Goal: Find contact information: Find contact information

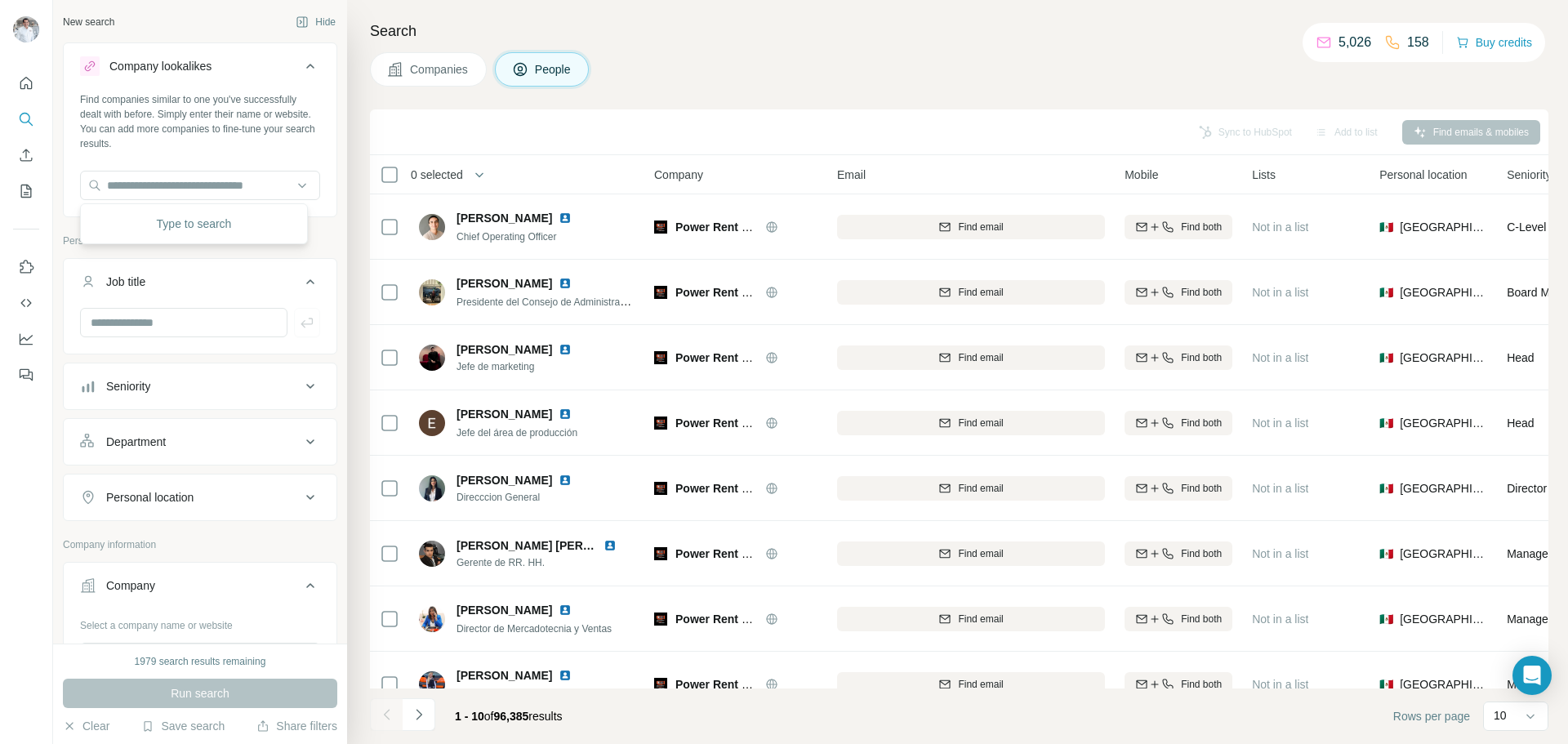
click at [433, 60] on button "Companies" at bounding box center [428, 70] width 116 height 34
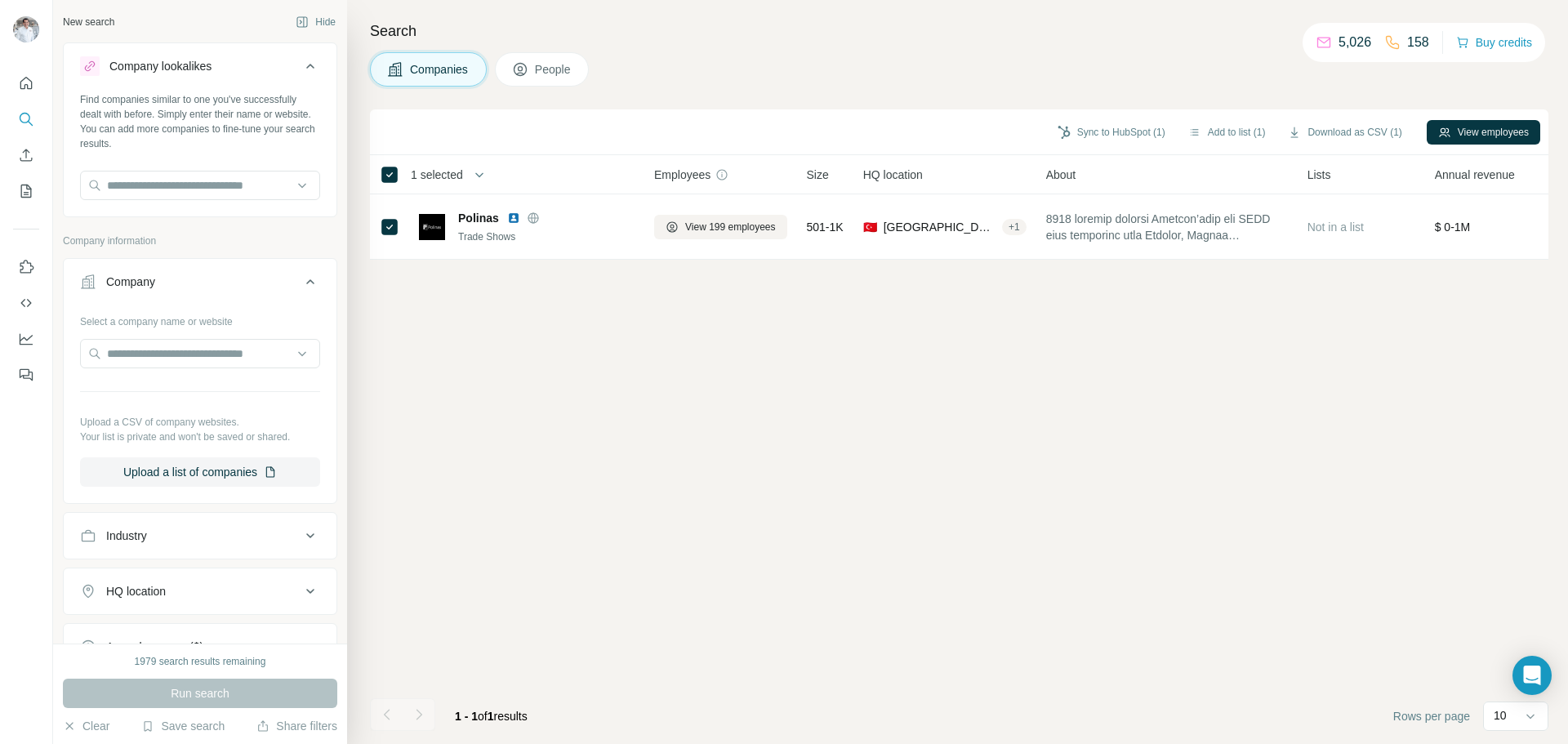
click at [140, 317] on div "Select a company name or website" at bounding box center [200, 318] width 240 height 22
click at [139, 286] on div "Company" at bounding box center [130, 281] width 49 height 16
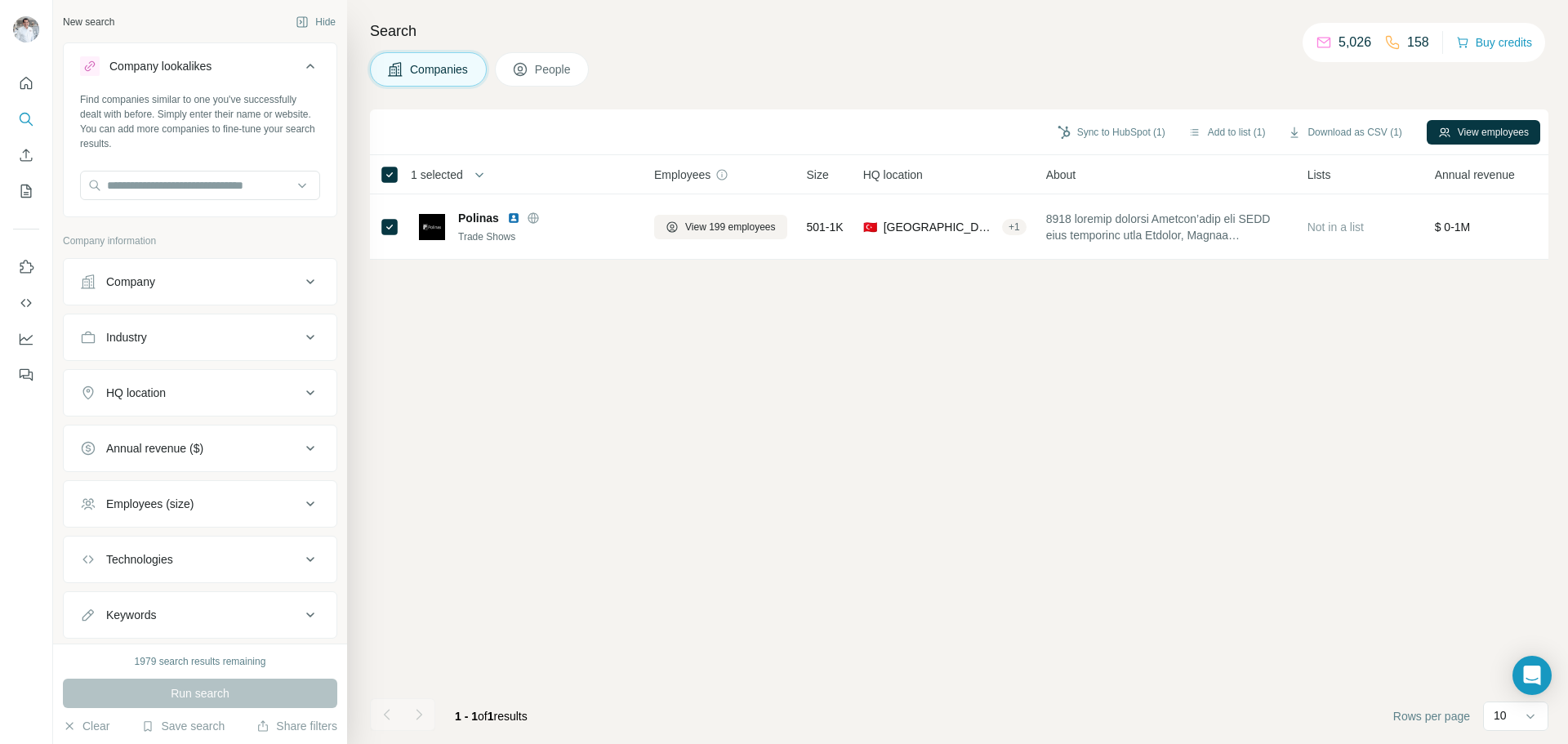
click at [139, 286] on div "Company" at bounding box center [130, 281] width 49 height 16
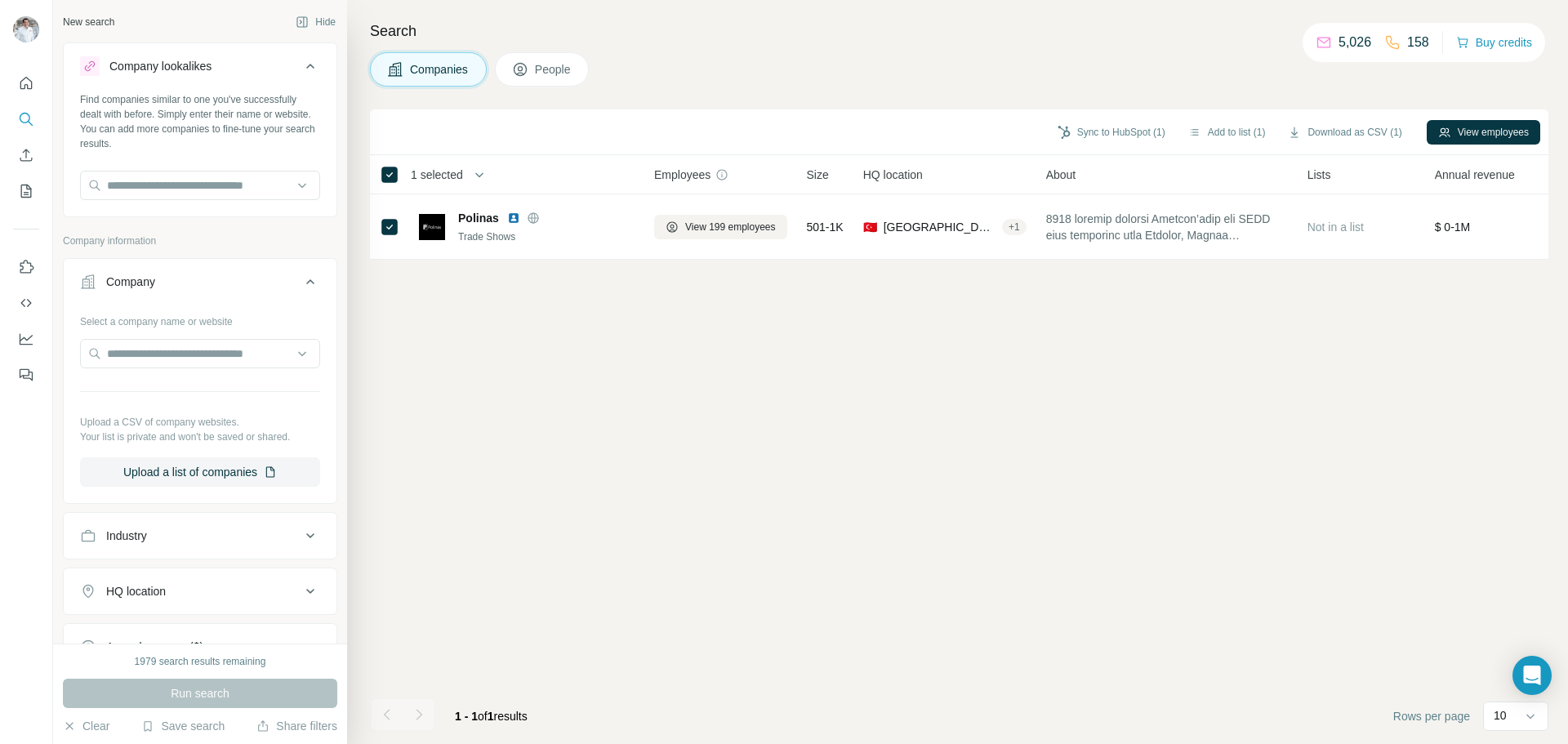
click at [133, 319] on div "Select a company name or website" at bounding box center [200, 318] width 240 height 22
click at [133, 352] on input "text" at bounding box center [200, 353] width 240 height 29
paste input "**********"
type input "**********"
click at [224, 409] on p "[DOMAIN_NAME]" at bounding box center [179, 405] width 106 height 15
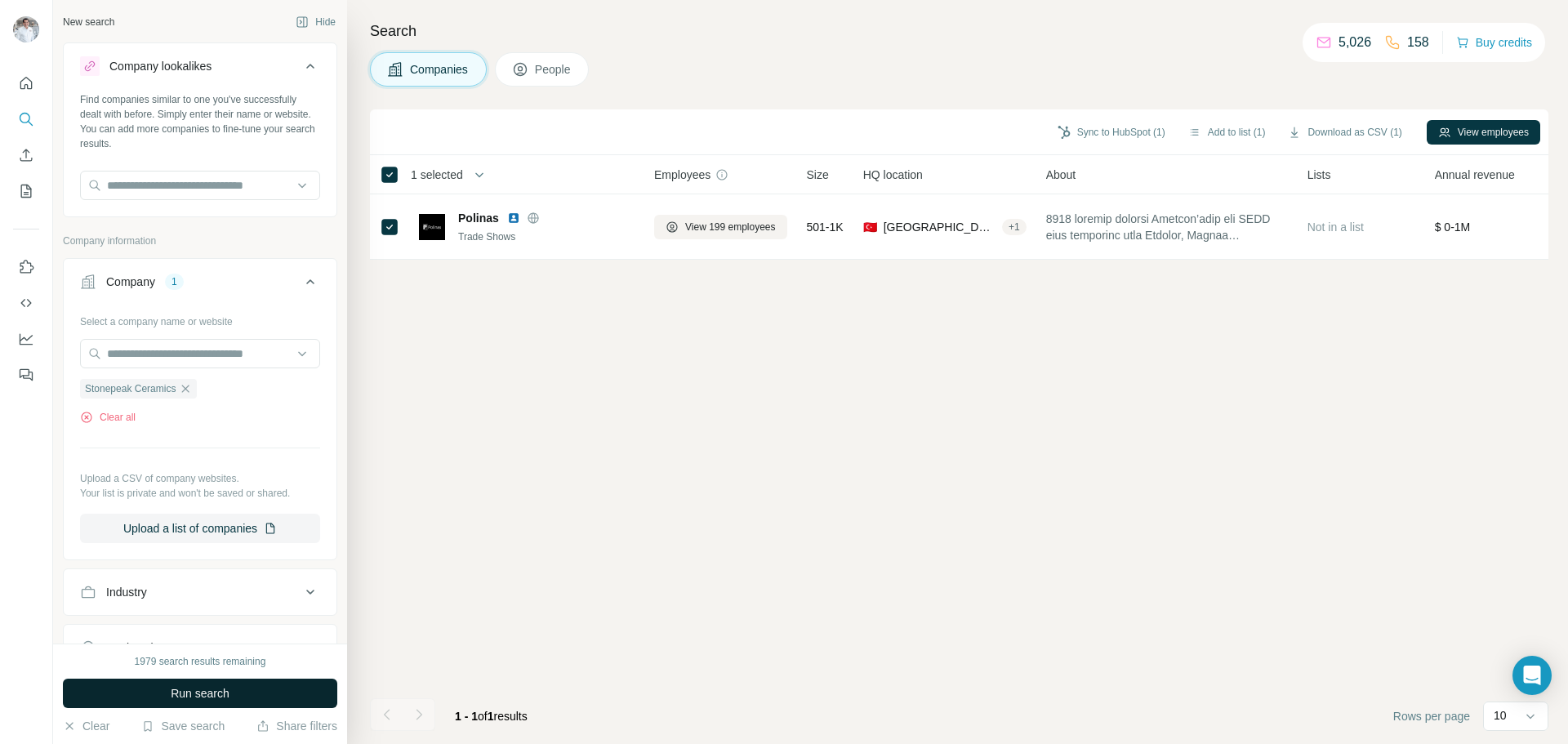
click at [197, 685] on span "Run search" at bounding box center [200, 693] width 59 height 16
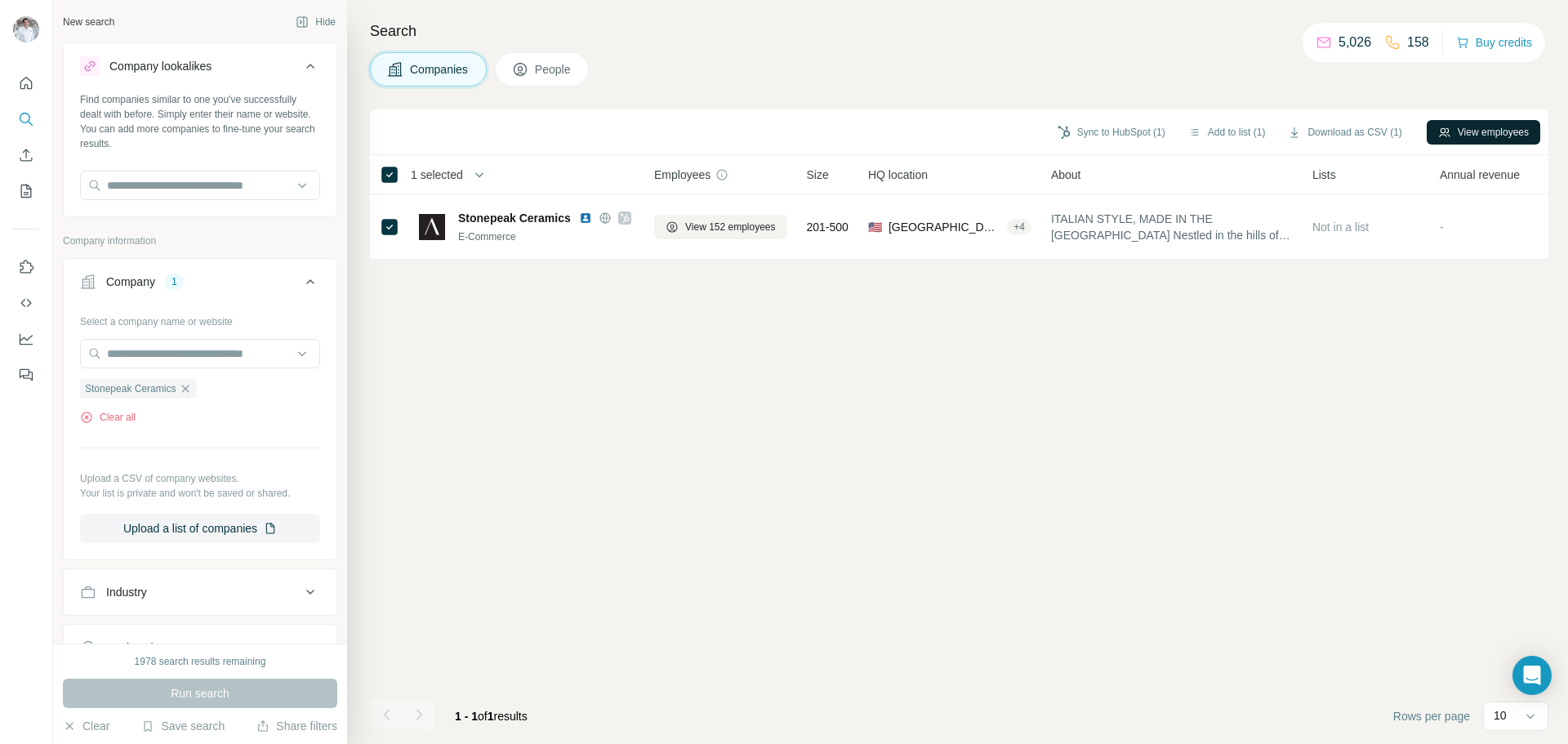
click at [1470, 134] on button "View employees" at bounding box center [1484, 132] width 114 height 24
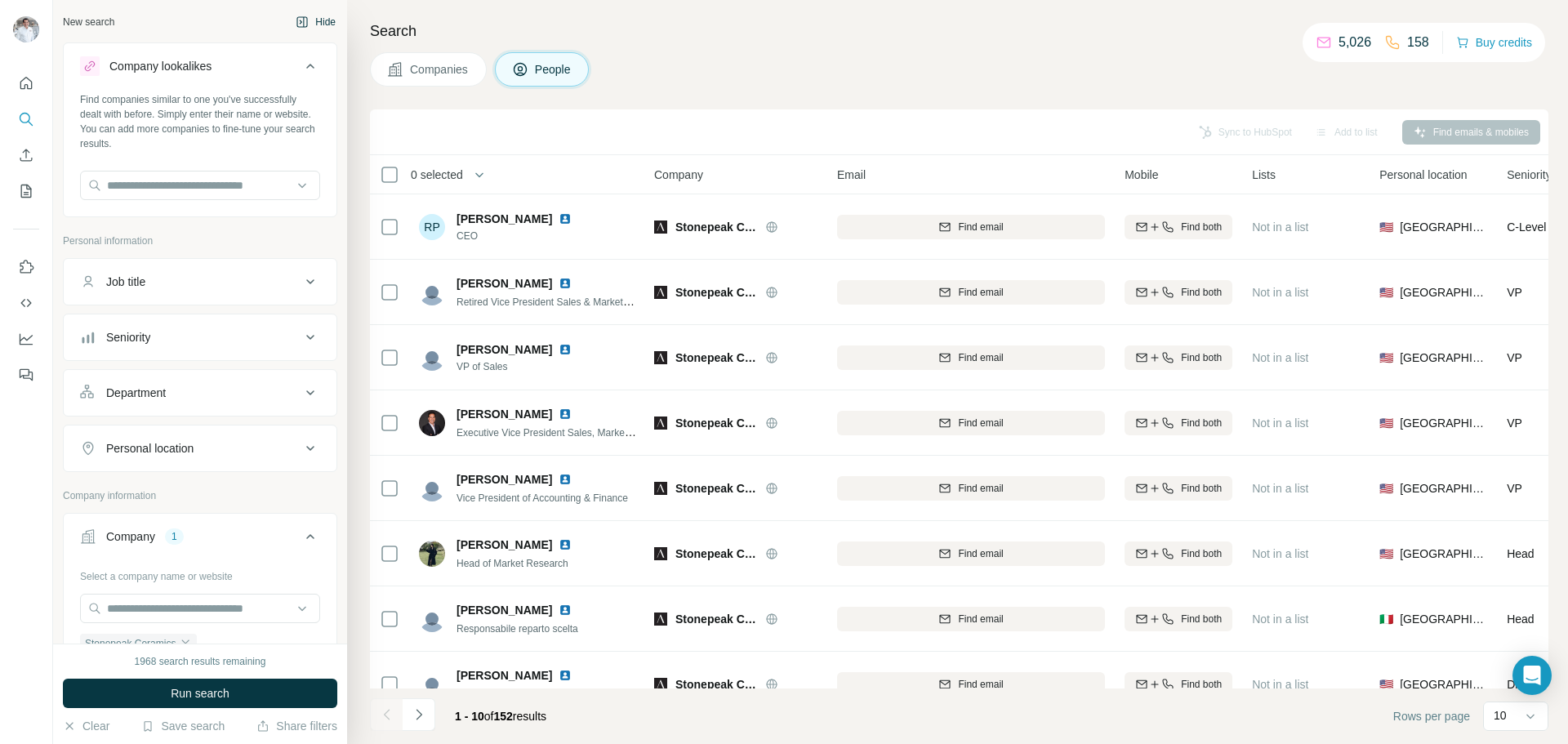
click at [303, 23] on button "Hide" at bounding box center [315, 22] width 63 height 24
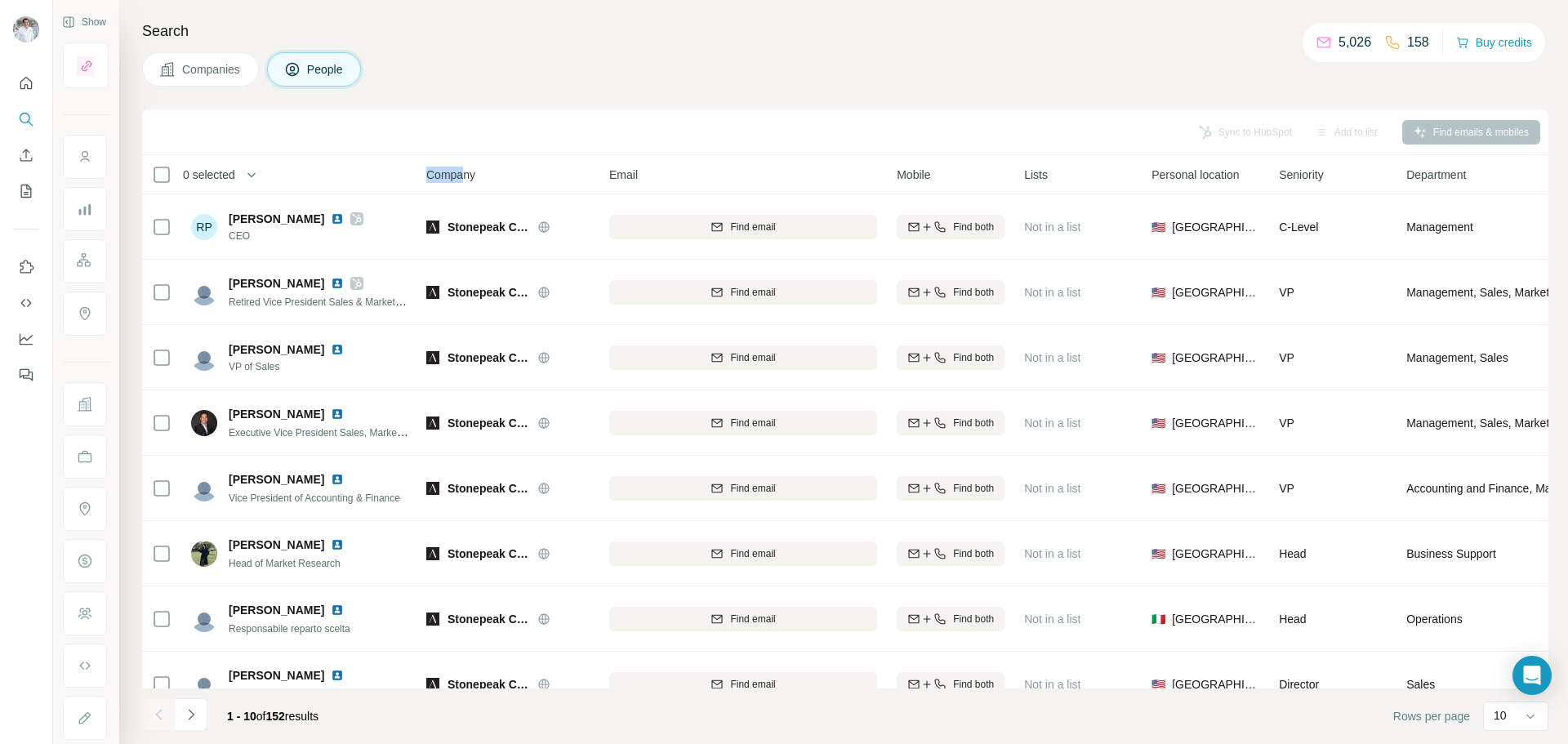
drag, startPoint x: 420, startPoint y: 167, endPoint x: 464, endPoint y: 169, distance: 44.0
click at [464, 169] on th "Company" at bounding box center [508, 174] width 183 height 39
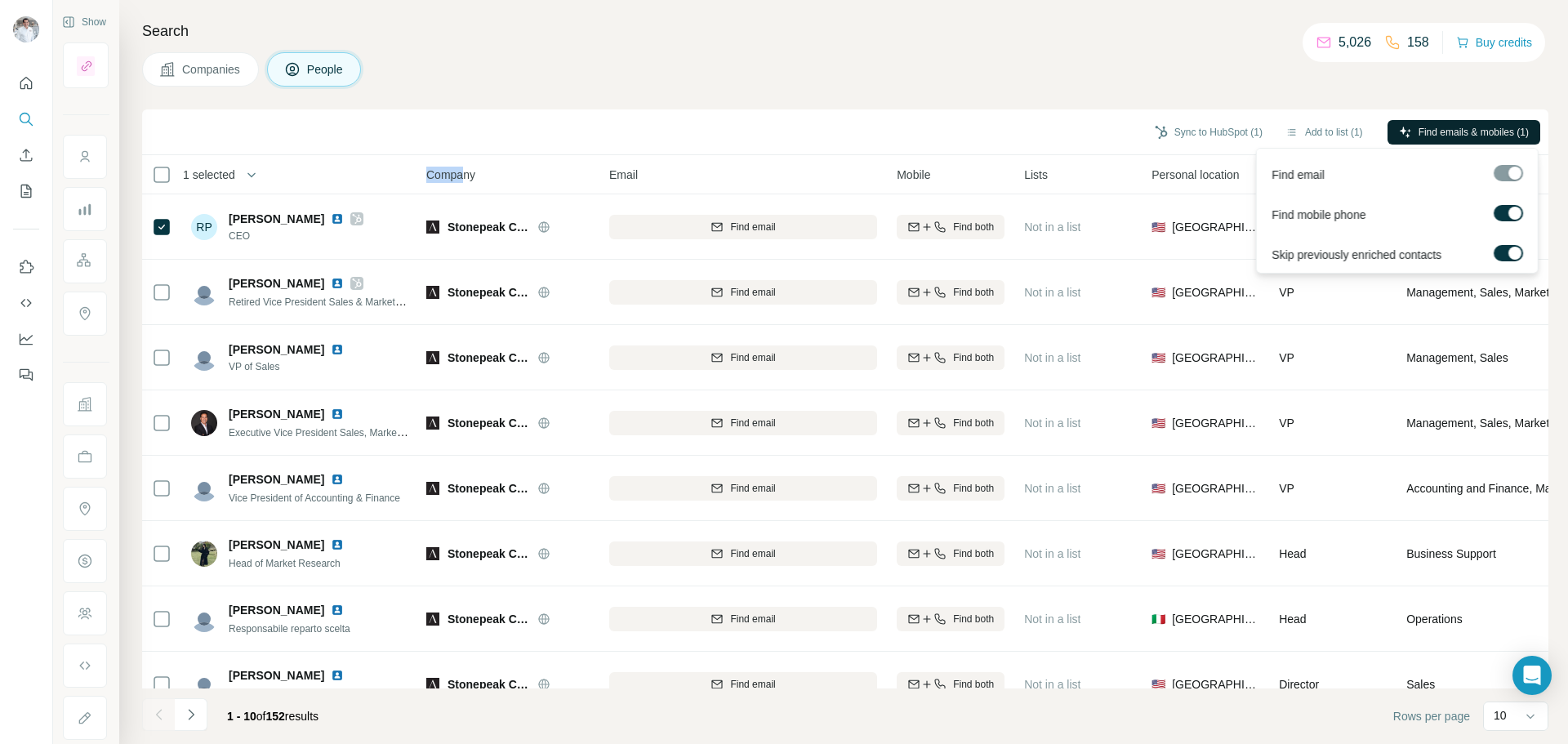
click at [1431, 132] on span "Find emails & mobiles (1)" at bounding box center [1473, 132] width 110 height 15
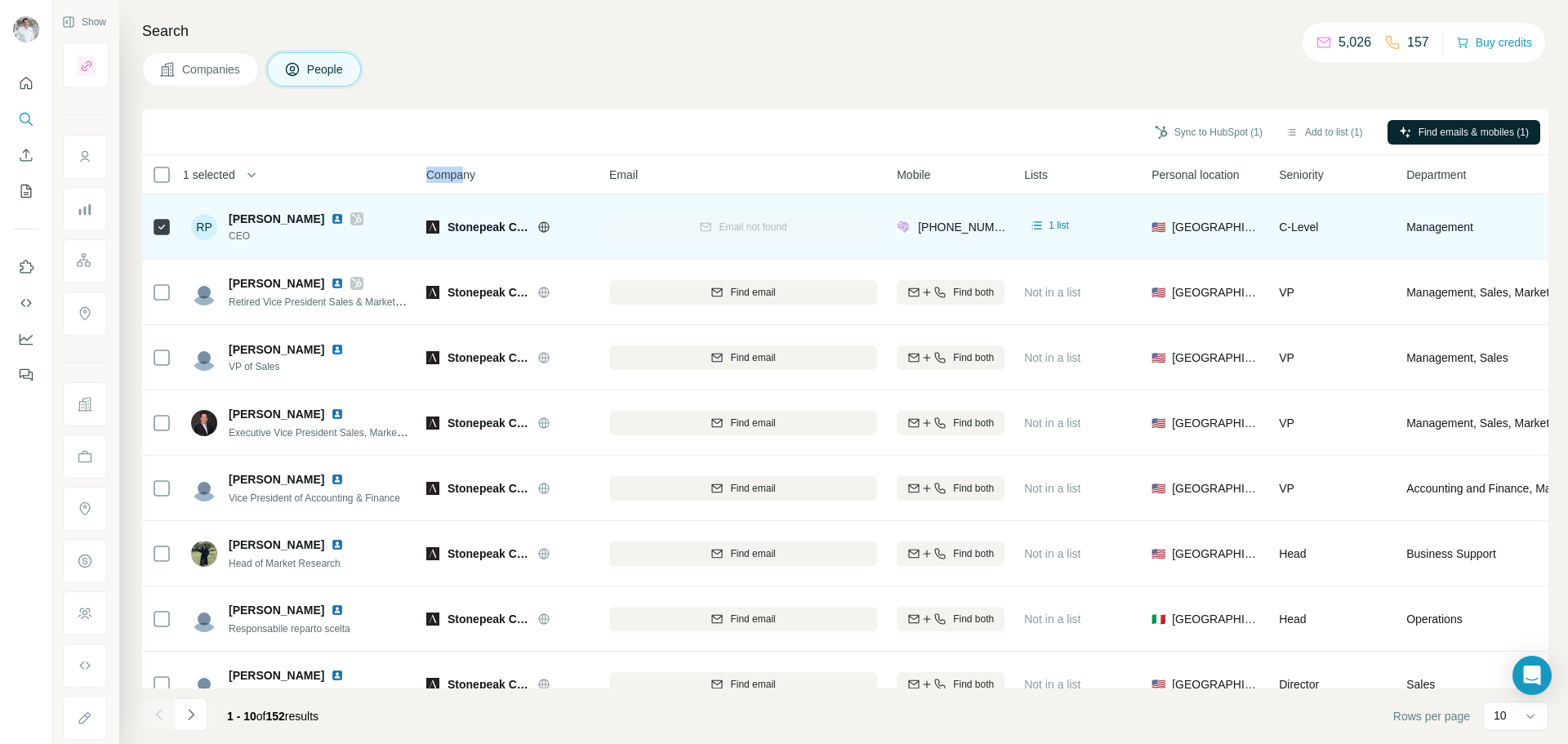
drag, startPoint x: 306, startPoint y: 219, endPoint x: 222, endPoint y: 226, distance: 84.3
click at [222, 226] on div "RP [PERSON_NAME] CEO" at bounding box center [278, 227] width 172 height 33
copy div "[PERSON_NAME]"
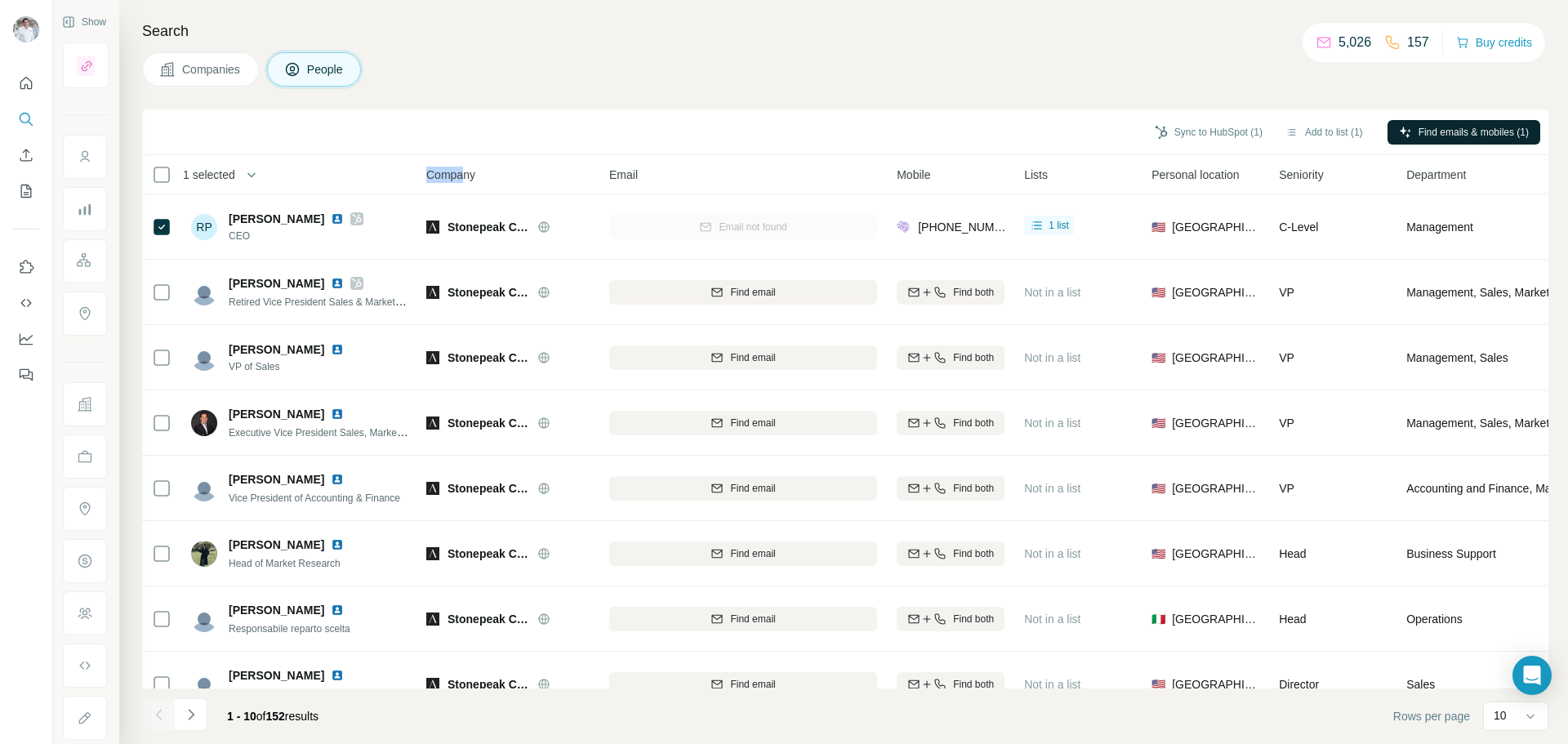
click at [195, 69] on span "Companies" at bounding box center [211, 69] width 59 height 16
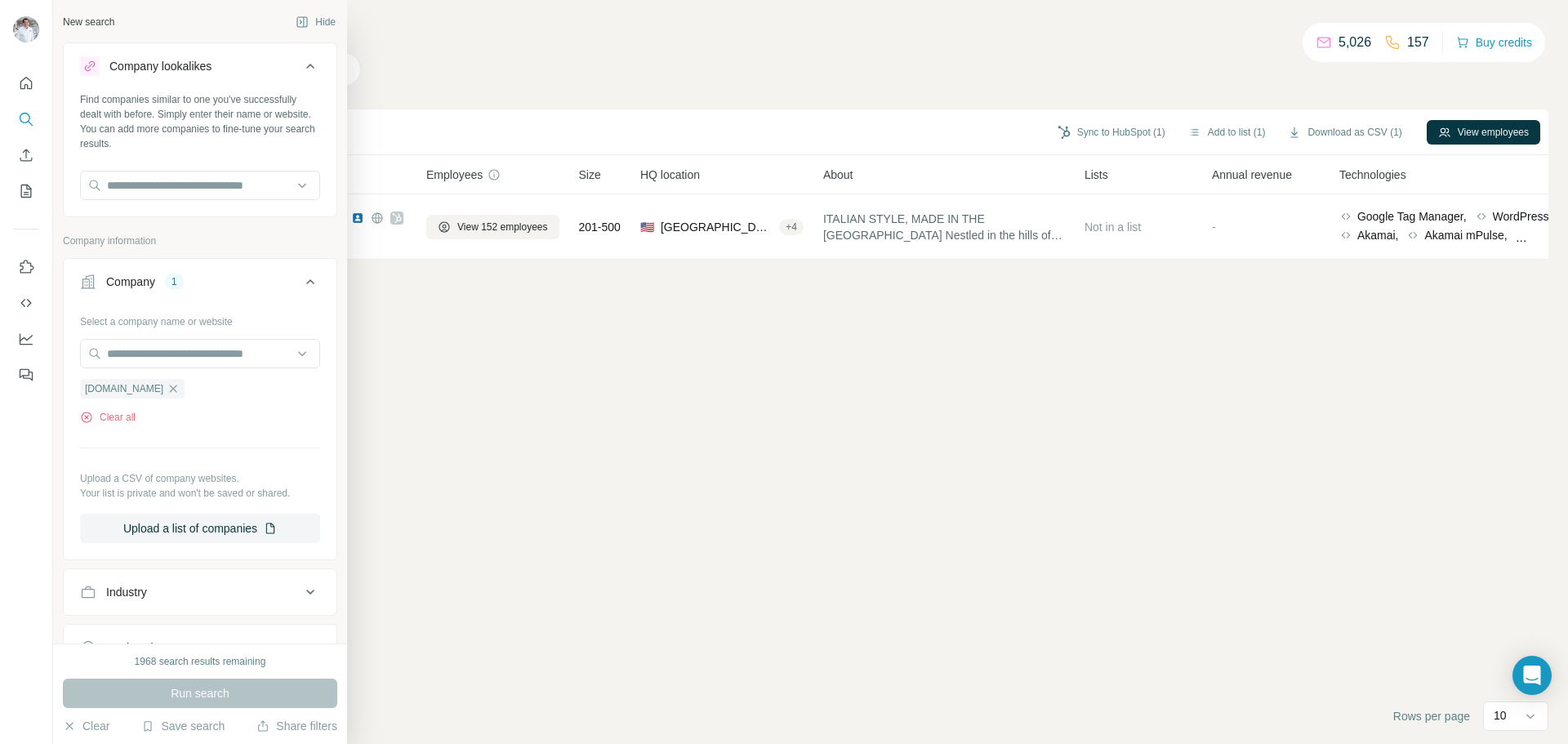
click at [173, 591] on div "Industry" at bounding box center [191, 591] width 221 height 16
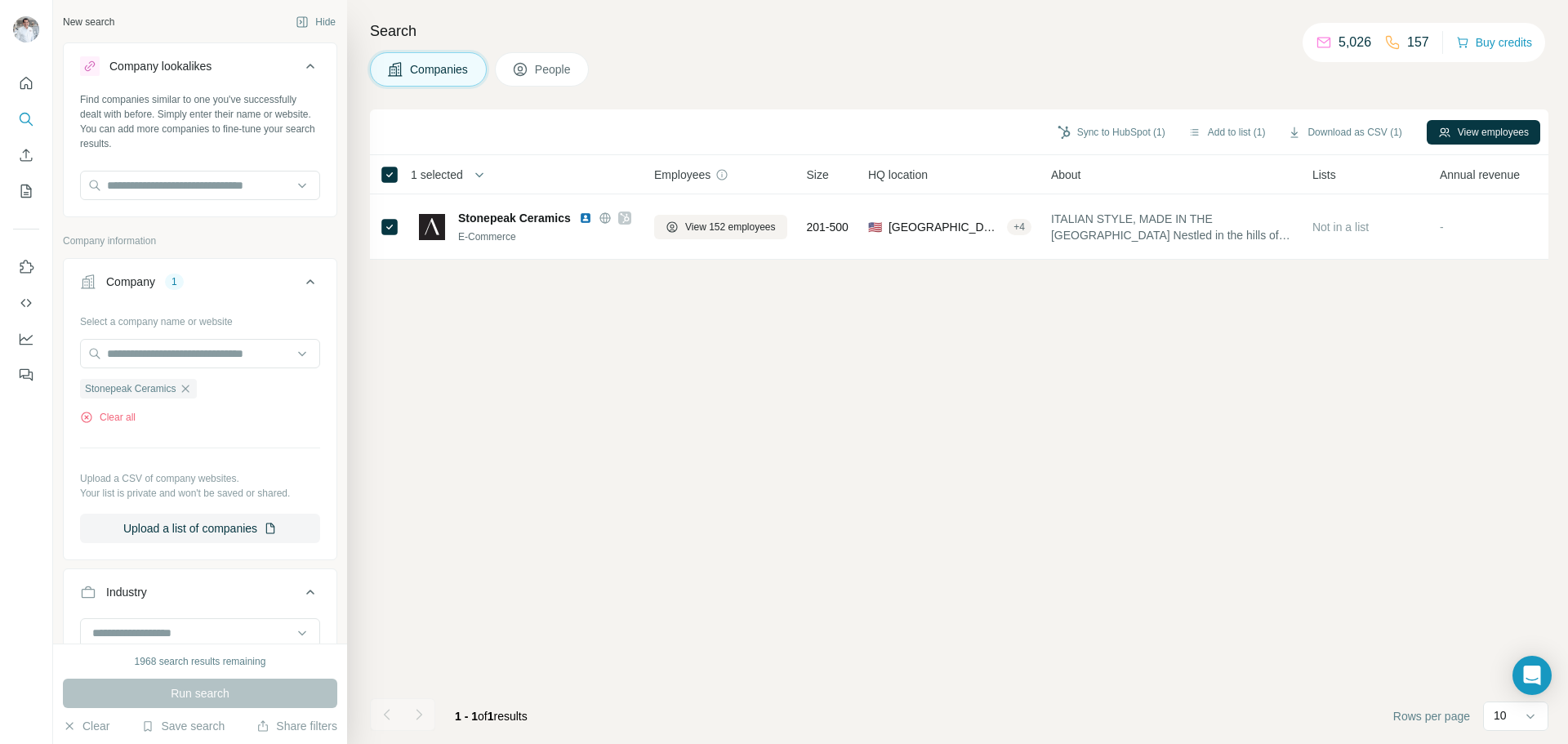
click at [177, 590] on div "Industry" at bounding box center [191, 591] width 221 height 16
click at [190, 392] on icon "button" at bounding box center [184, 388] width 13 height 13
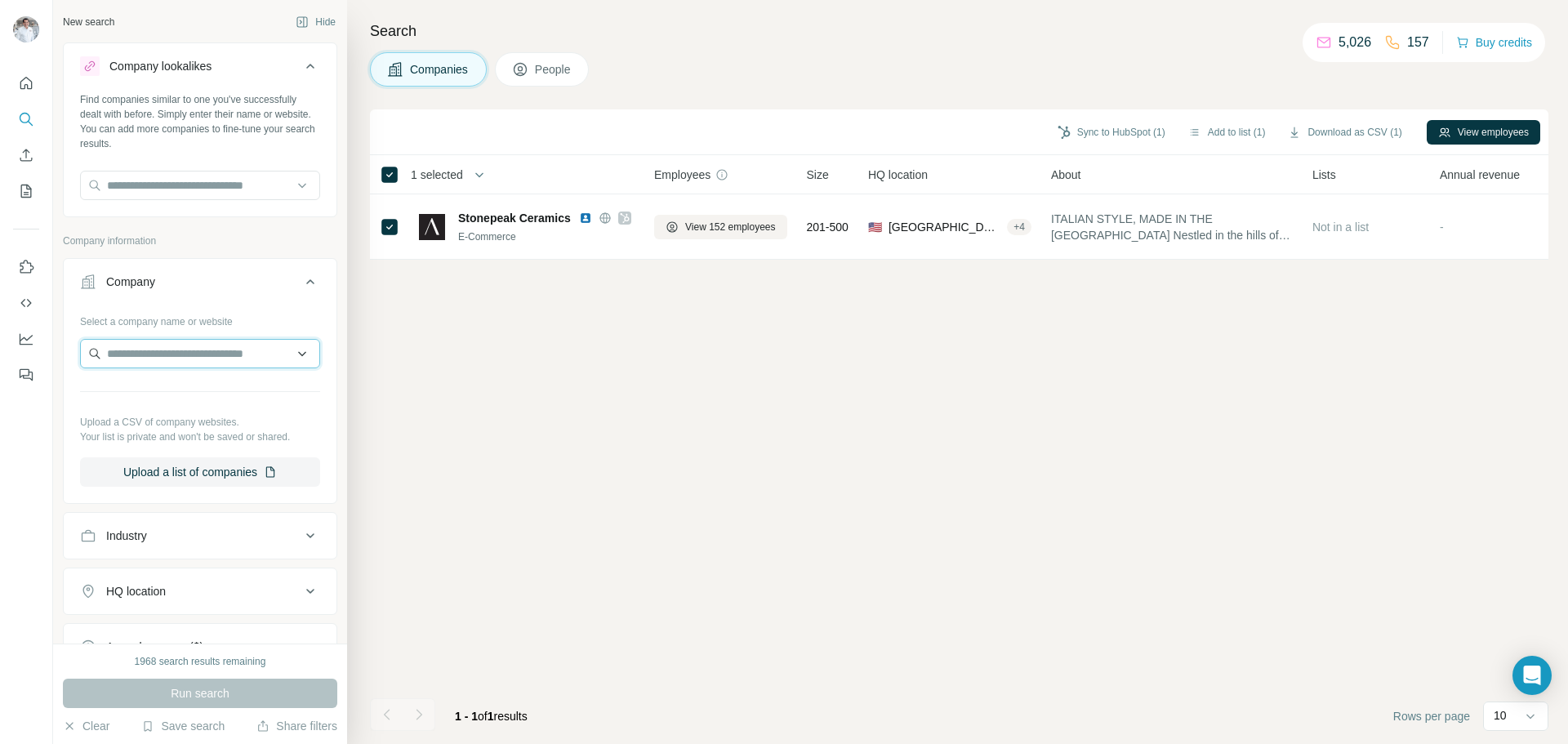
click at [162, 353] on input "text" at bounding box center [200, 353] width 240 height 29
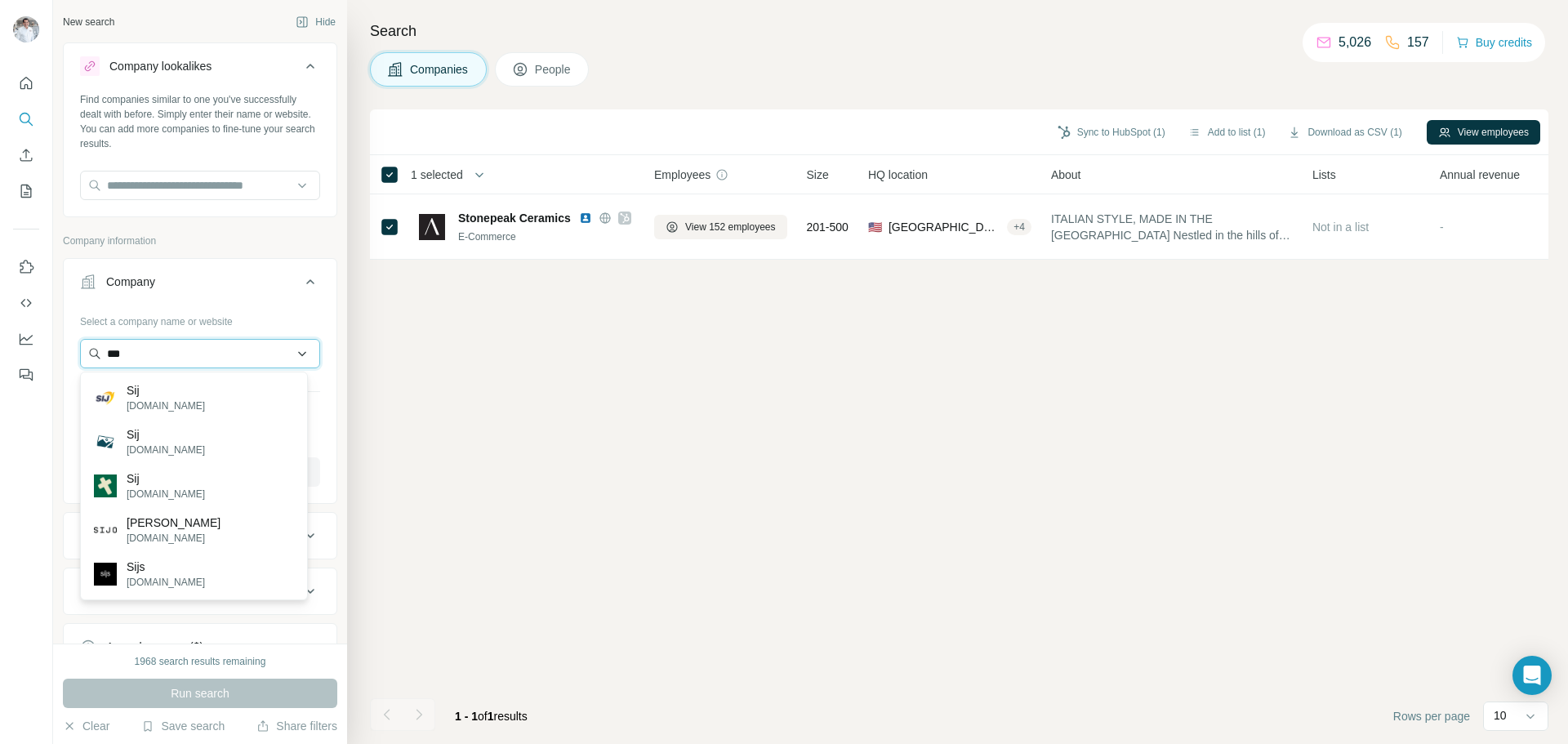
click at [169, 354] on input "***" at bounding box center [200, 353] width 240 height 29
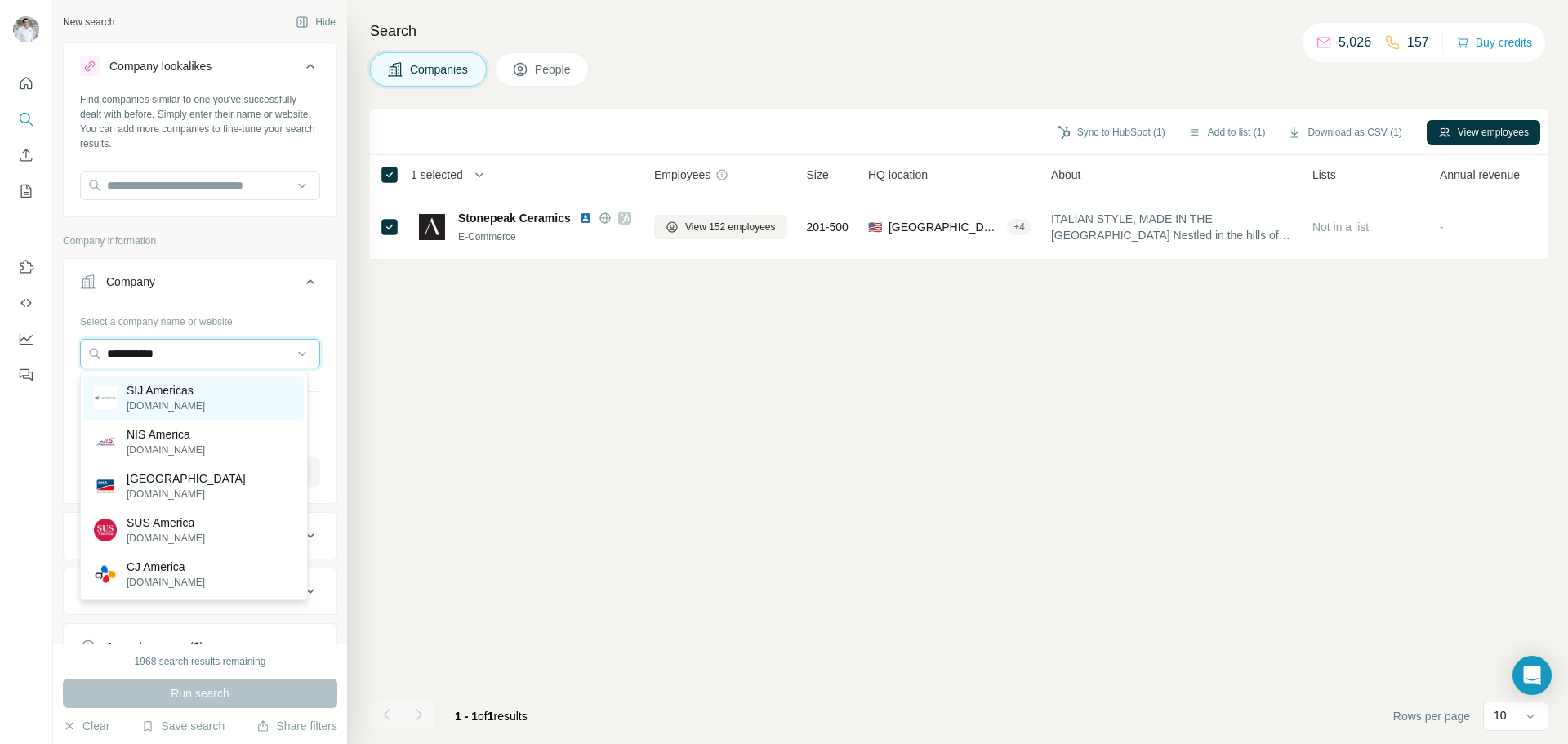
type input "**********"
click at [185, 410] on p "[DOMAIN_NAME]" at bounding box center [166, 405] width 78 height 15
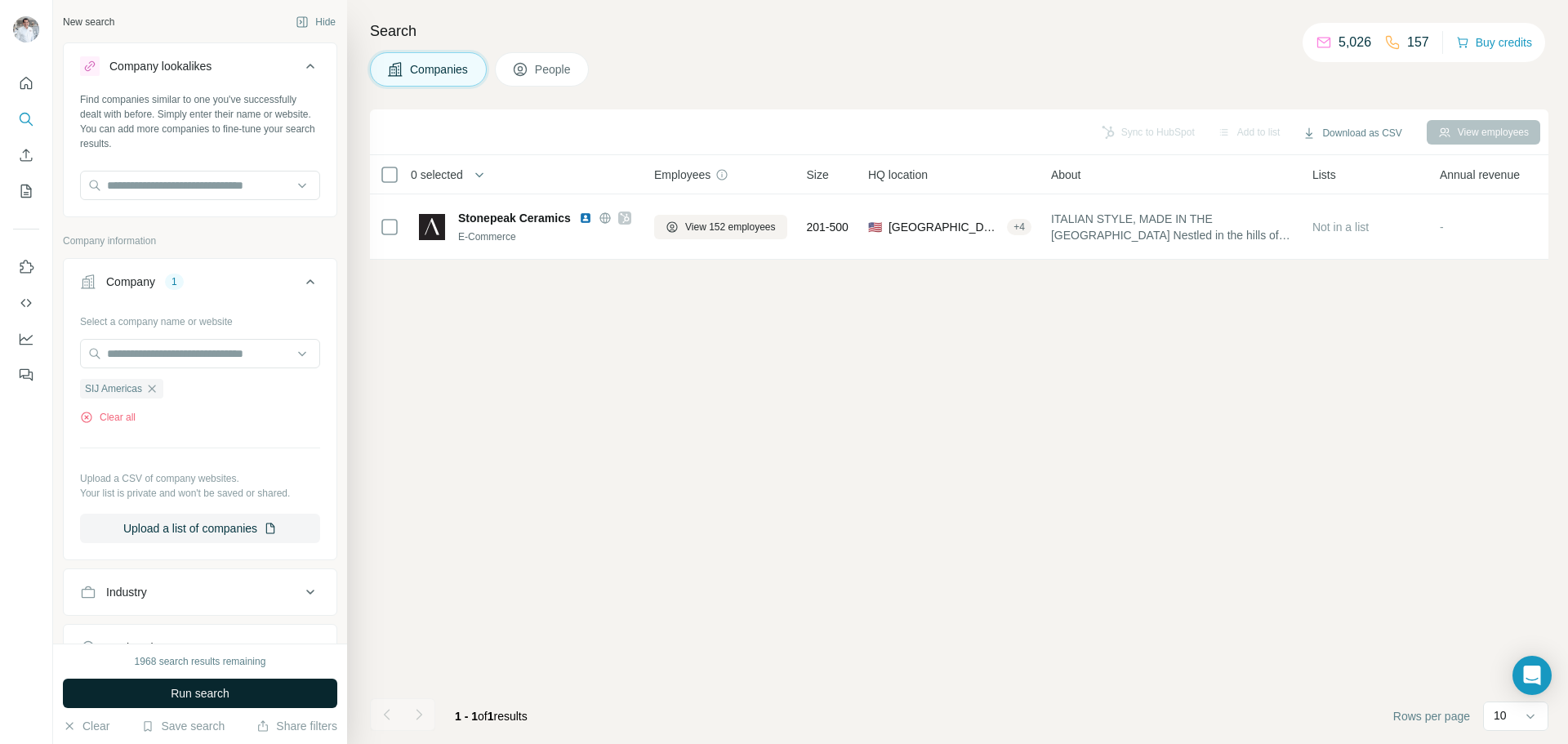
click at [193, 699] on span "Run search" at bounding box center [200, 693] width 59 height 16
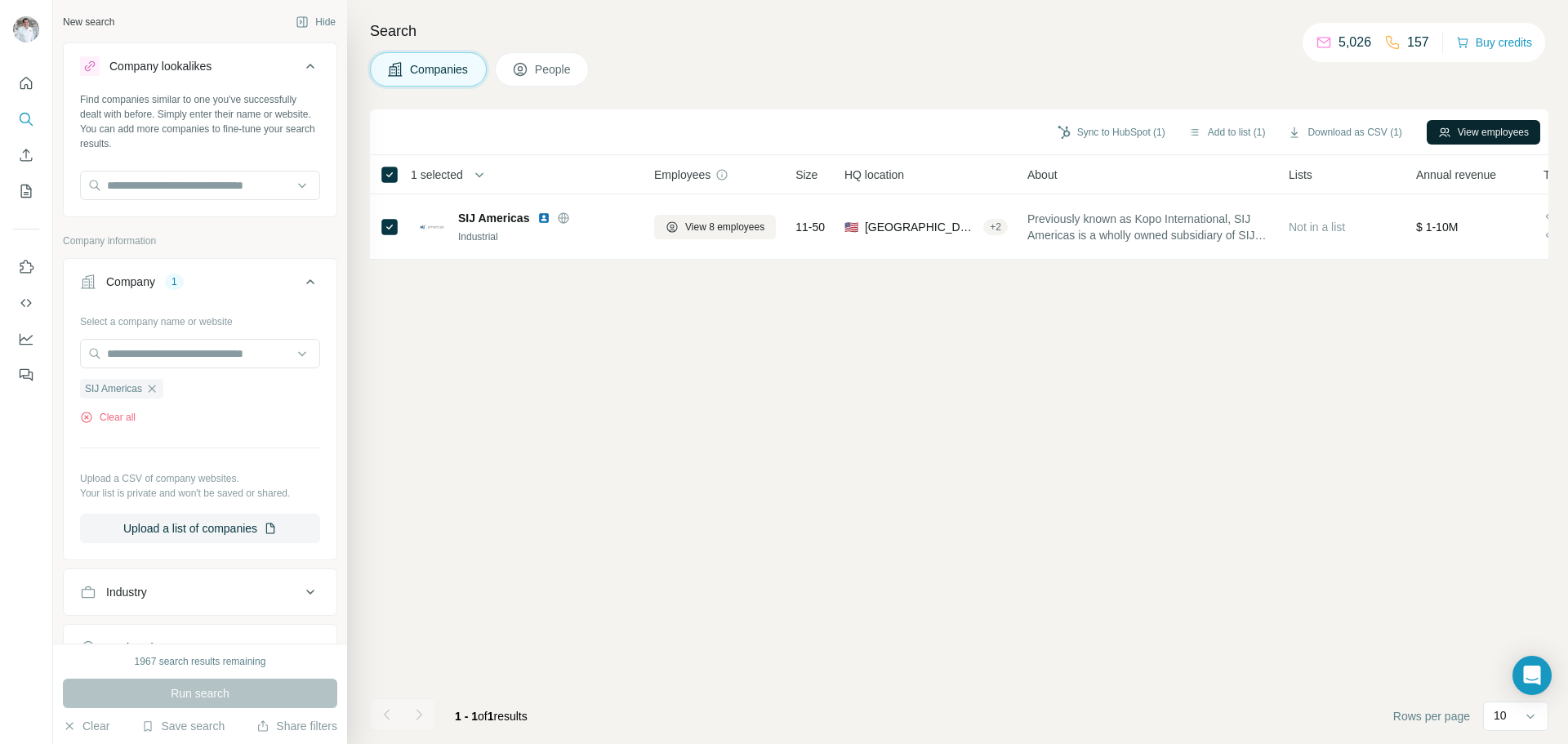
click at [1456, 133] on button "View employees" at bounding box center [1484, 132] width 114 height 24
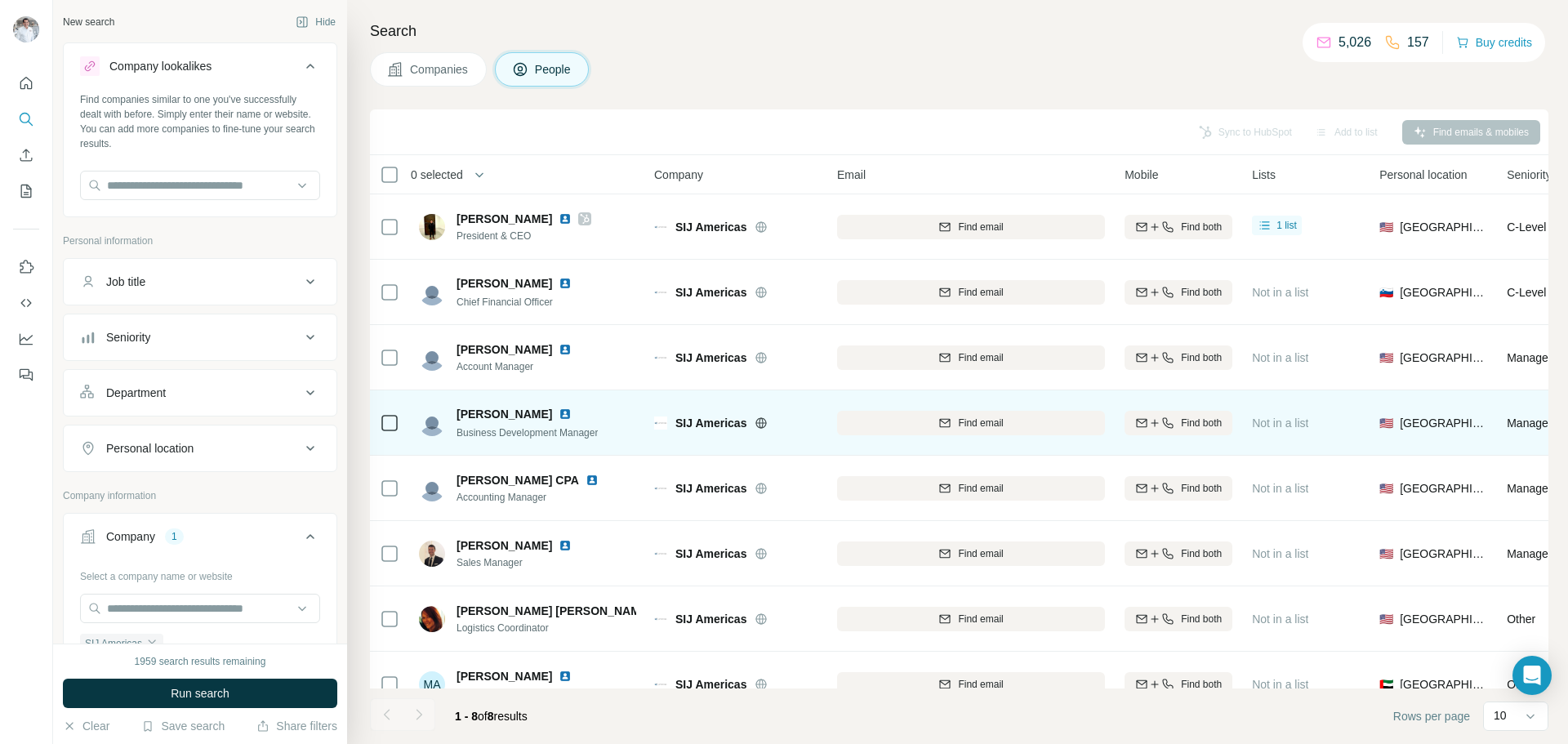
scroll to position [37, 0]
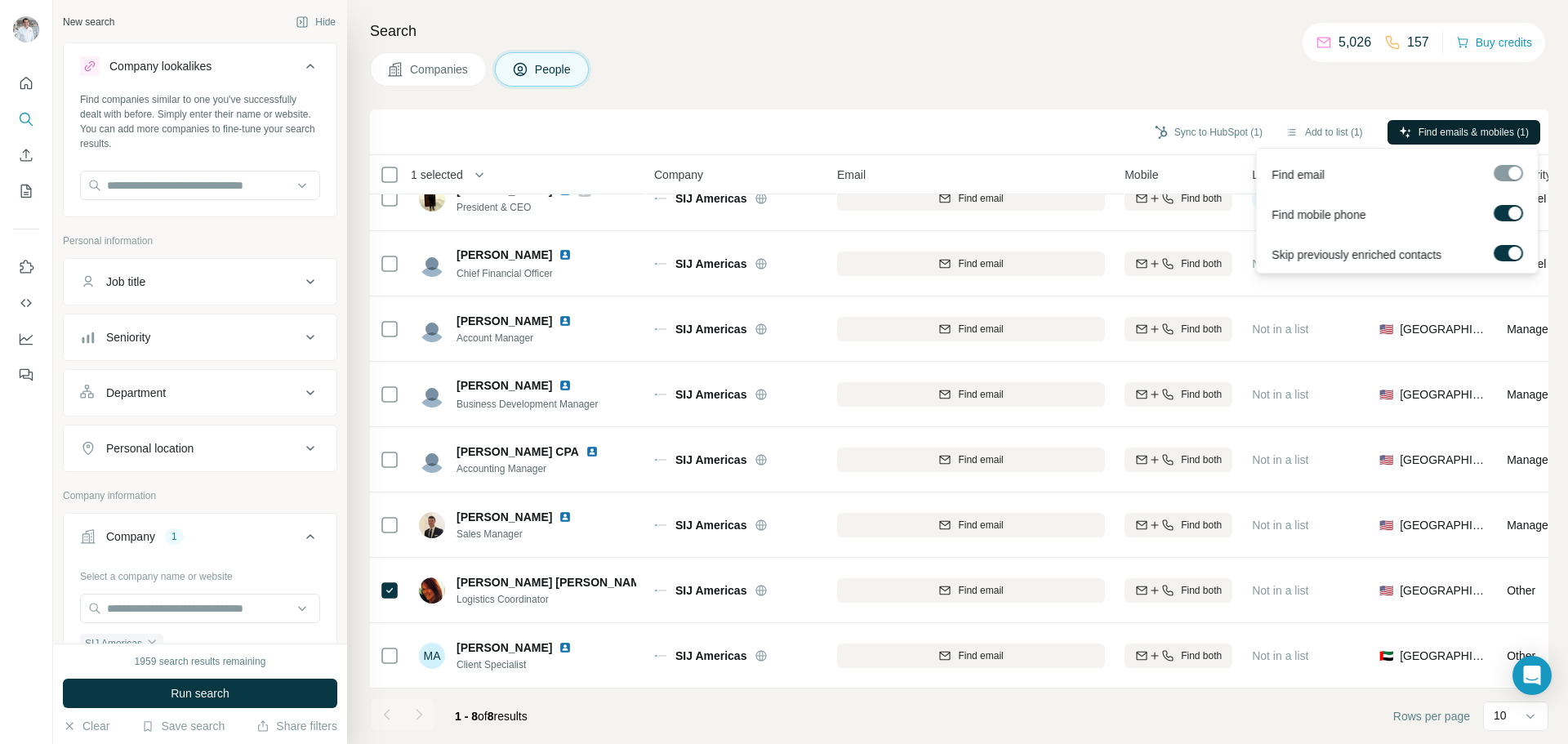
click at [1418, 132] on span "Find emails & mobiles (1)" at bounding box center [1473, 132] width 110 height 15
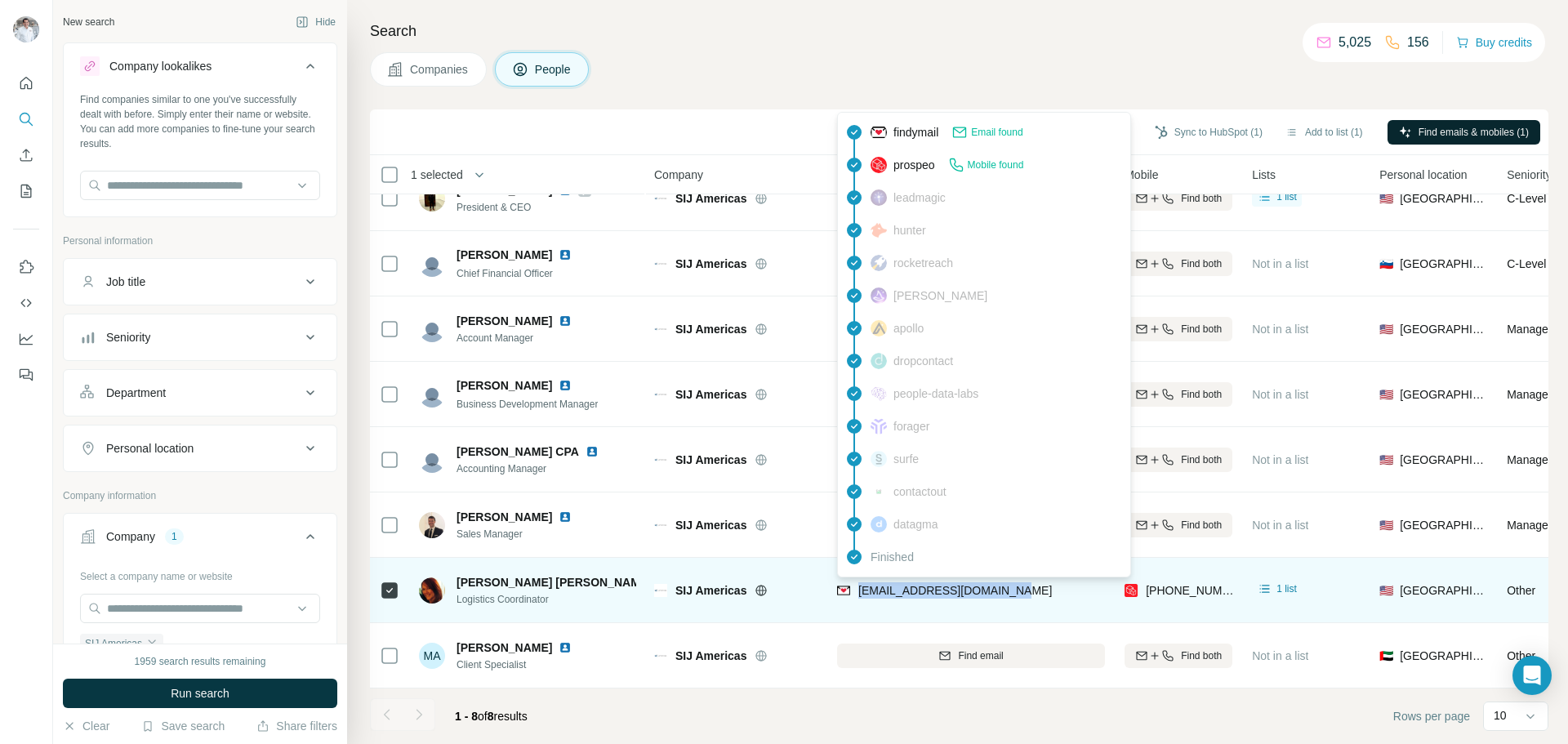
drag, startPoint x: 878, startPoint y: 580, endPoint x: 1005, endPoint y: 588, distance: 127.3
click at [1005, 588] on span "[EMAIL_ADDRESS][DOMAIN_NAME]" at bounding box center [955, 590] width 193 height 13
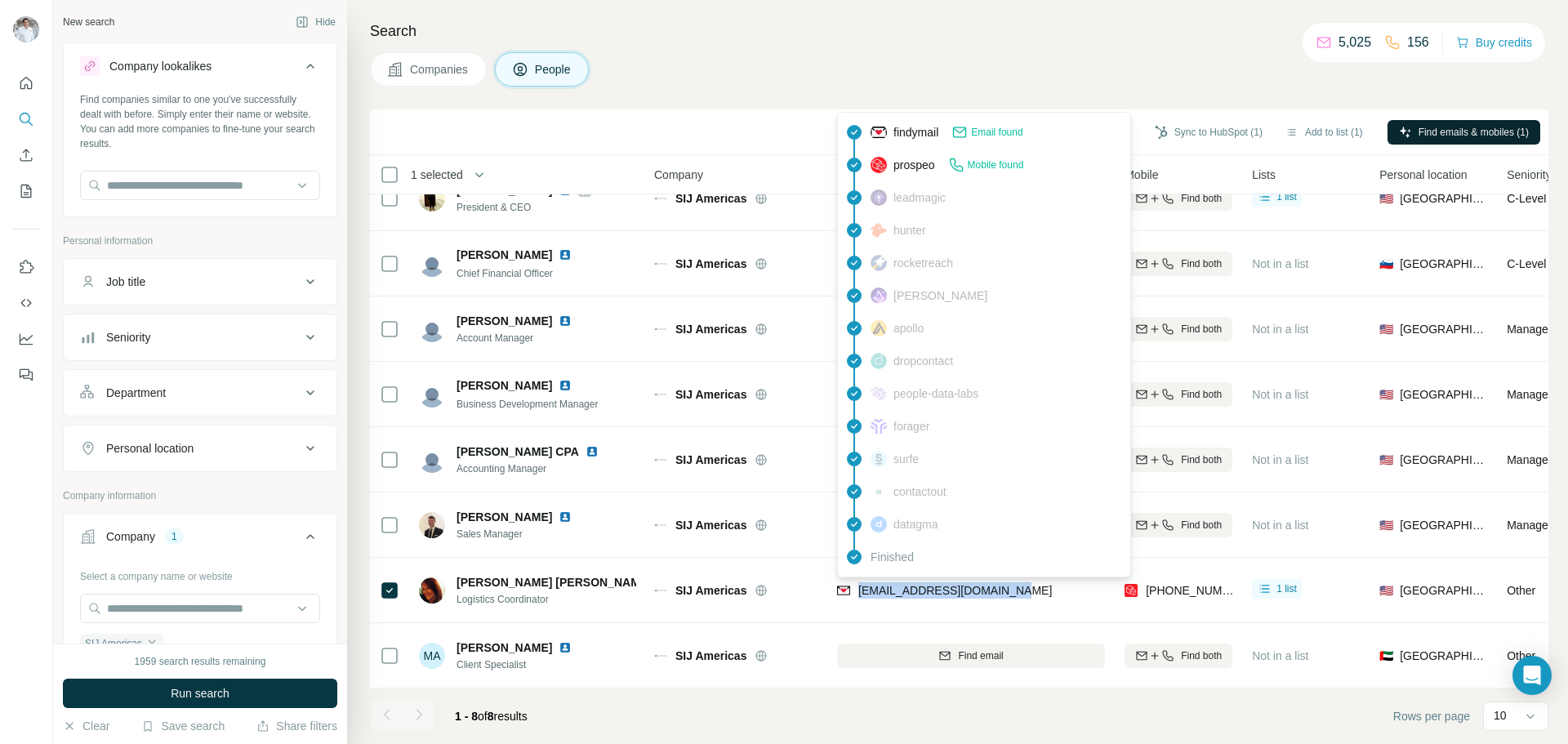
copy span "[EMAIL_ADDRESS][DOMAIN_NAME]"
click at [203, 187] on input "text" at bounding box center [200, 185] width 240 height 29
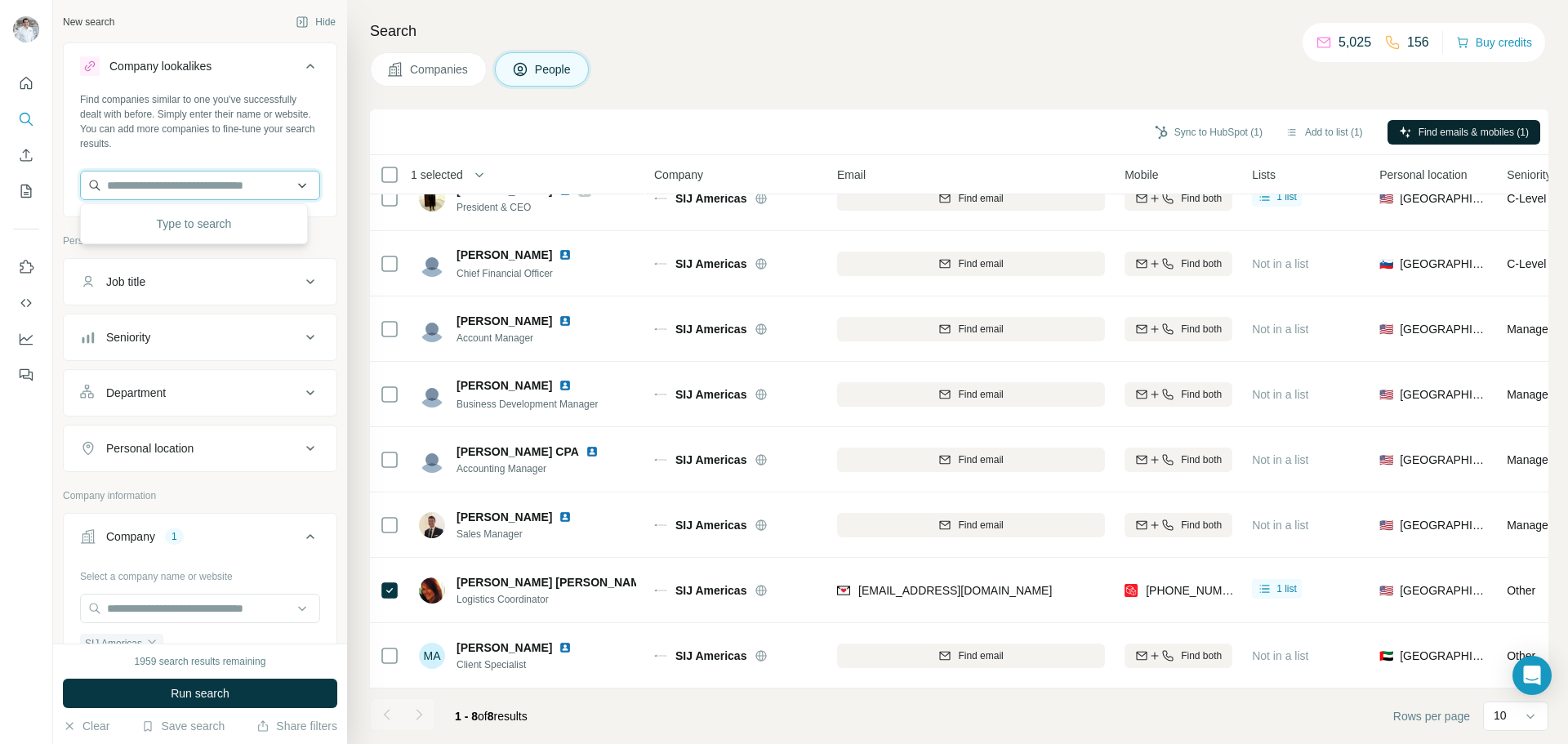
click at [179, 181] on input "text" at bounding box center [200, 185] width 240 height 29
paste input "**********"
type input "**********"
click at [172, 232] on p "[DOMAIN_NAME]" at bounding box center [173, 237] width 94 height 15
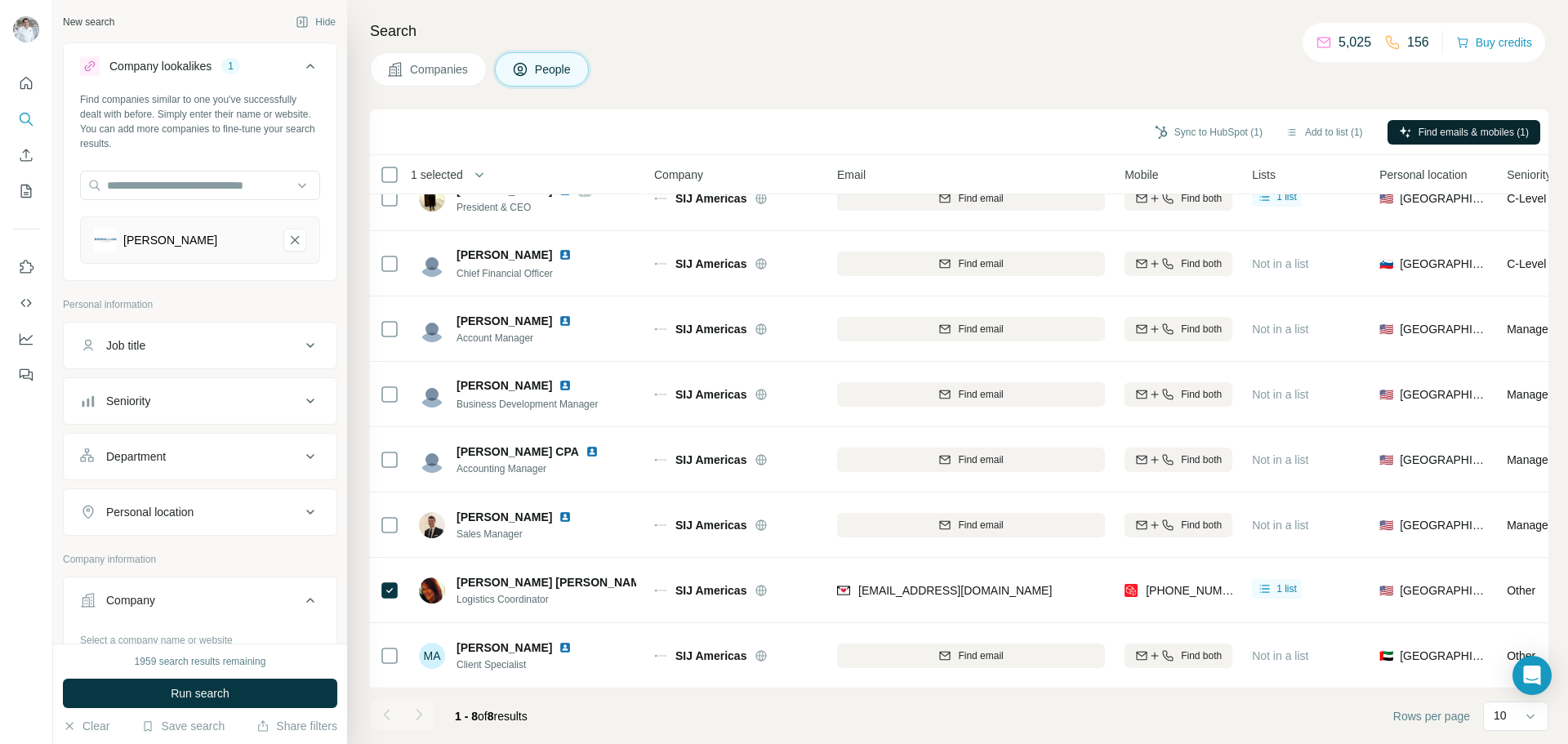
click at [252, 240] on div "[PERSON_NAME]" at bounding box center [182, 240] width 177 height 23
click at [207, 194] on input "text" at bounding box center [200, 185] width 240 height 29
click at [173, 182] on input "text" at bounding box center [200, 185] width 240 height 29
paste input "**********"
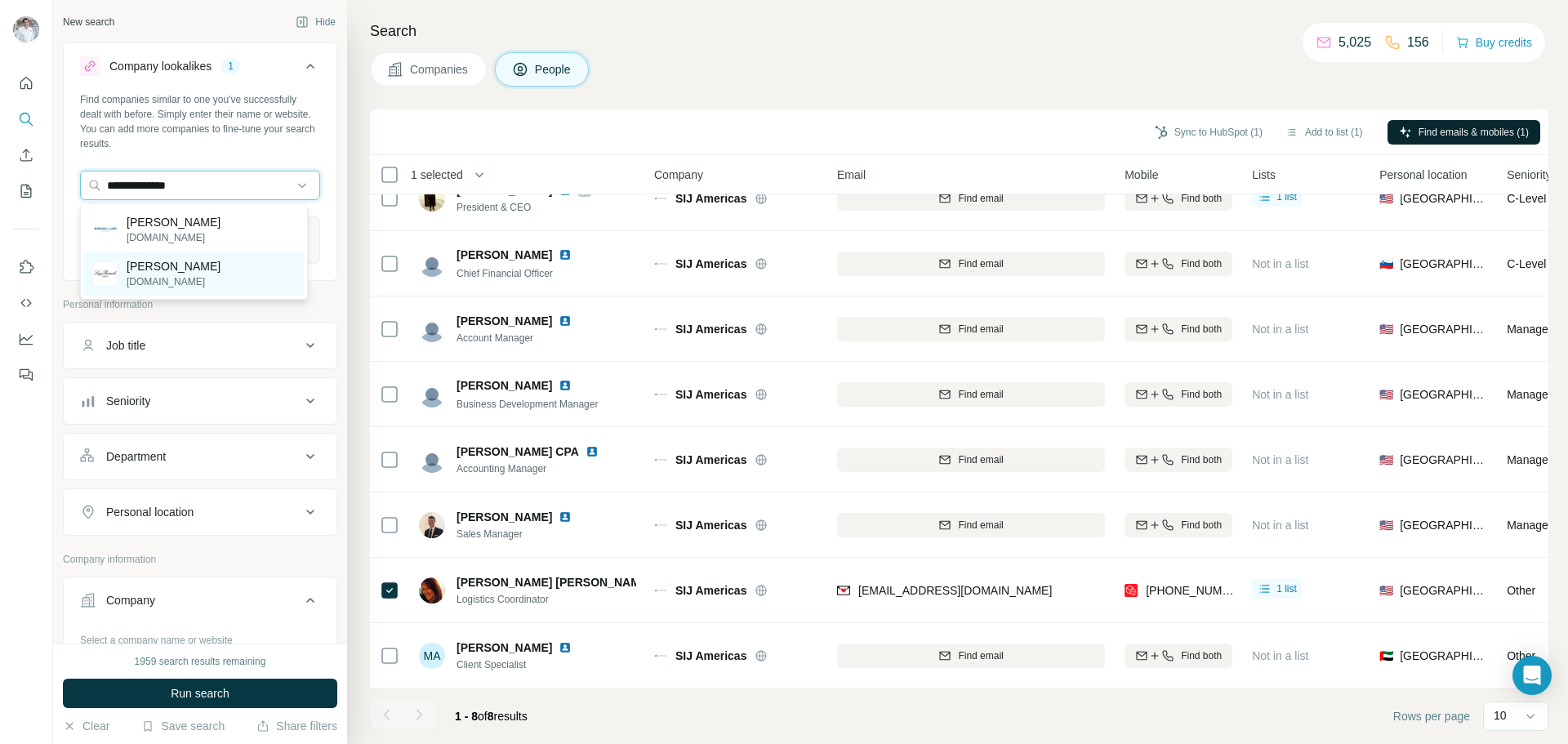
type input "**********"
click at [178, 277] on p "[DOMAIN_NAME]" at bounding box center [173, 281] width 94 height 15
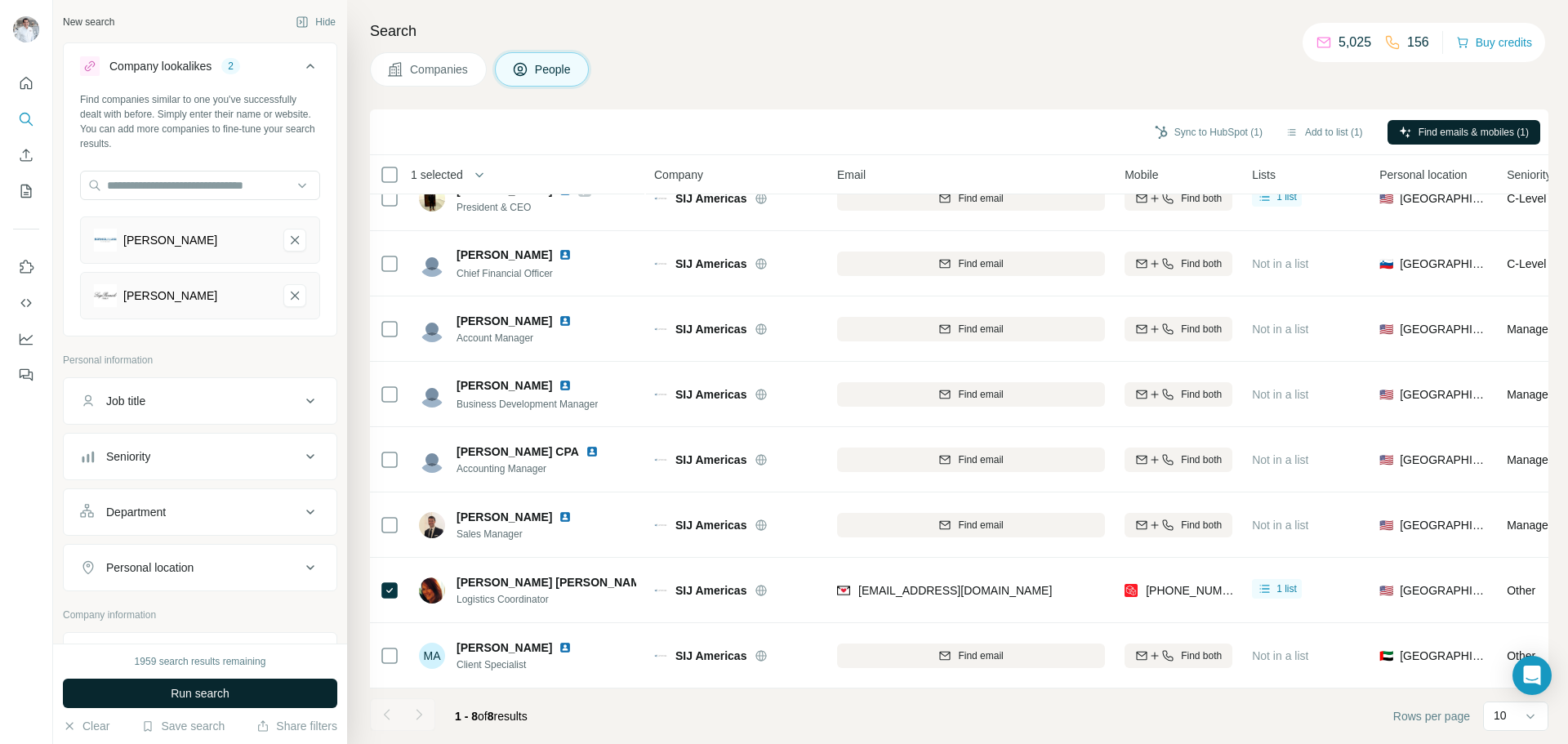
click at [193, 687] on span "Run search" at bounding box center [200, 693] width 59 height 16
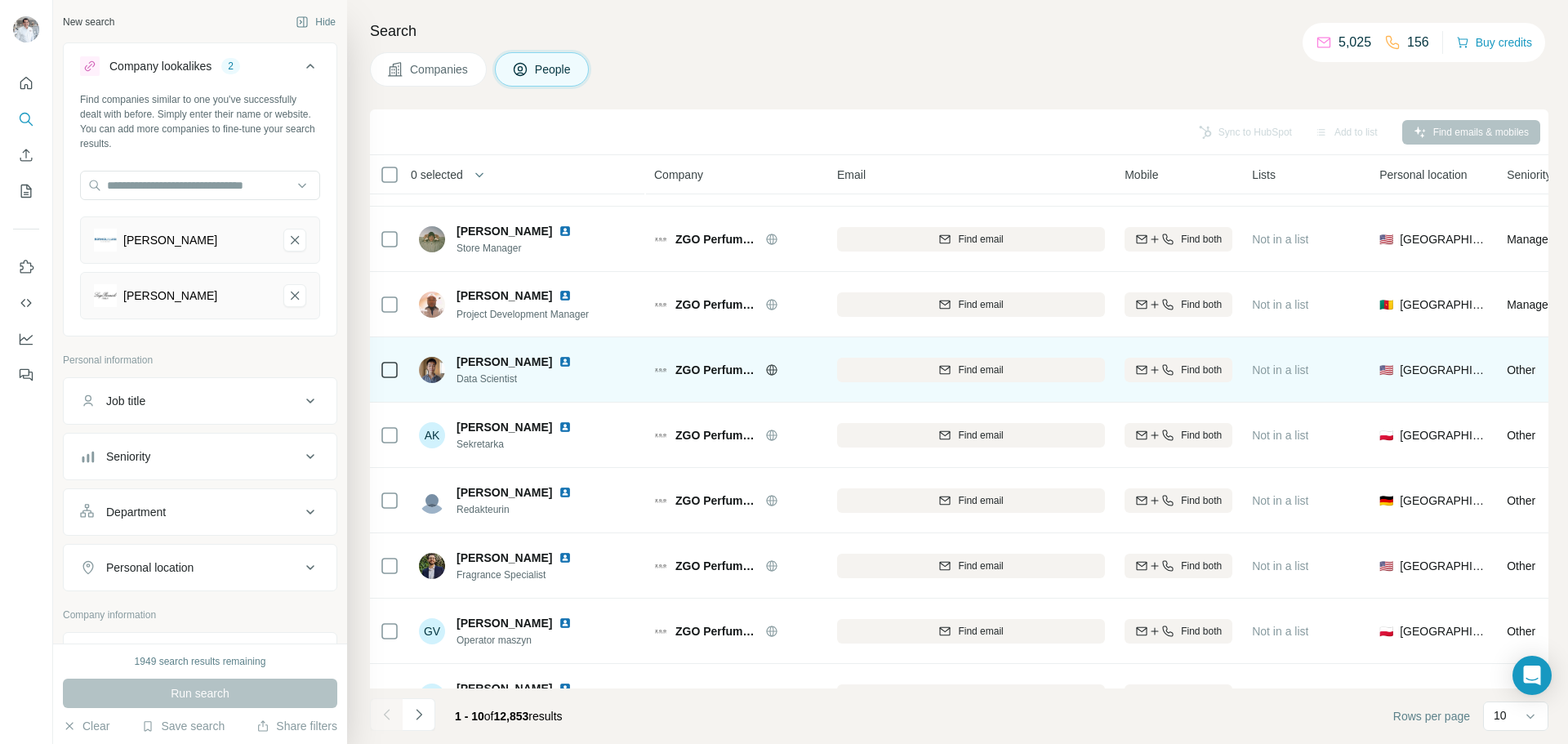
scroll to position [167, 0]
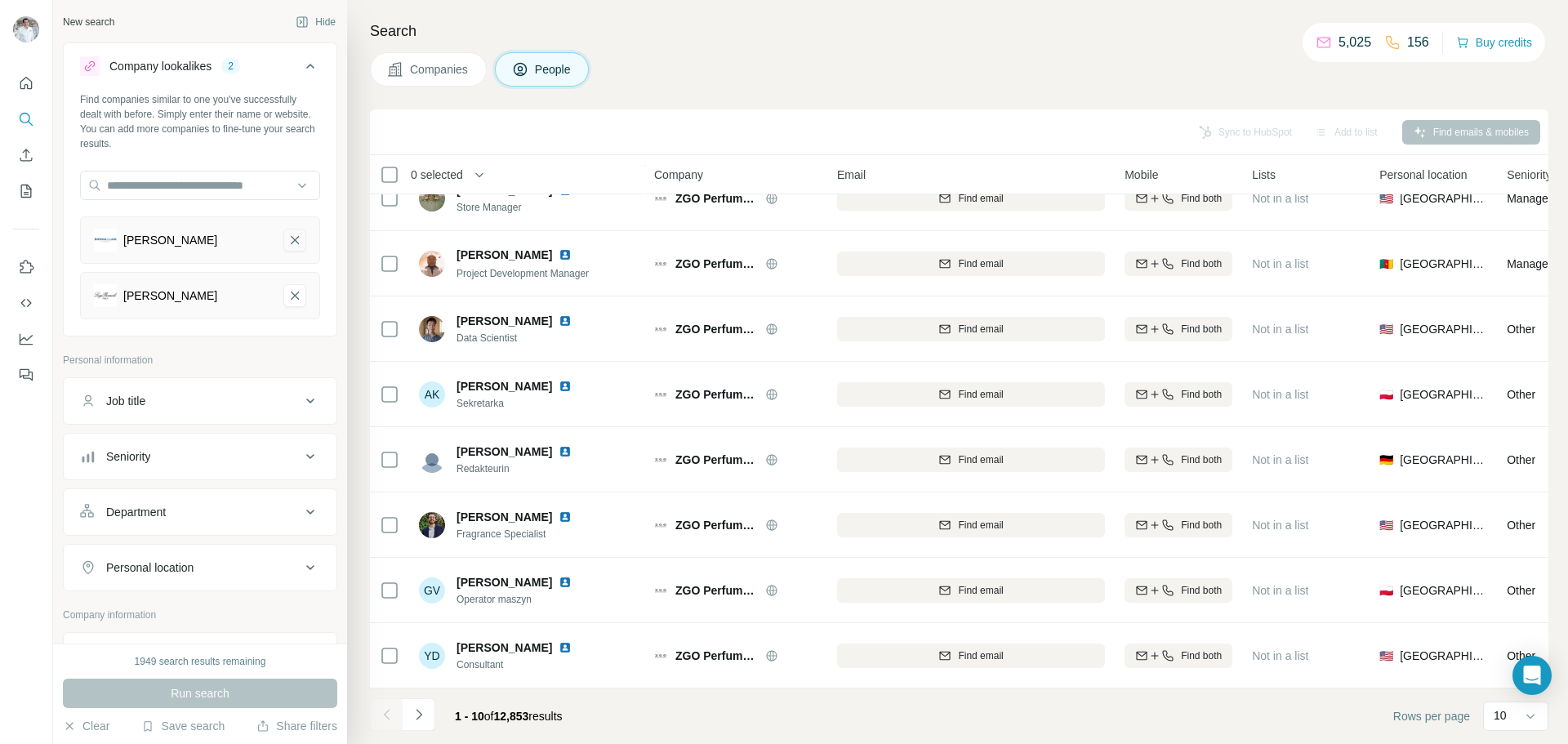
click at [287, 241] on icon "Bormioli Luigi-remove-button" at bounding box center [294, 240] width 15 height 16
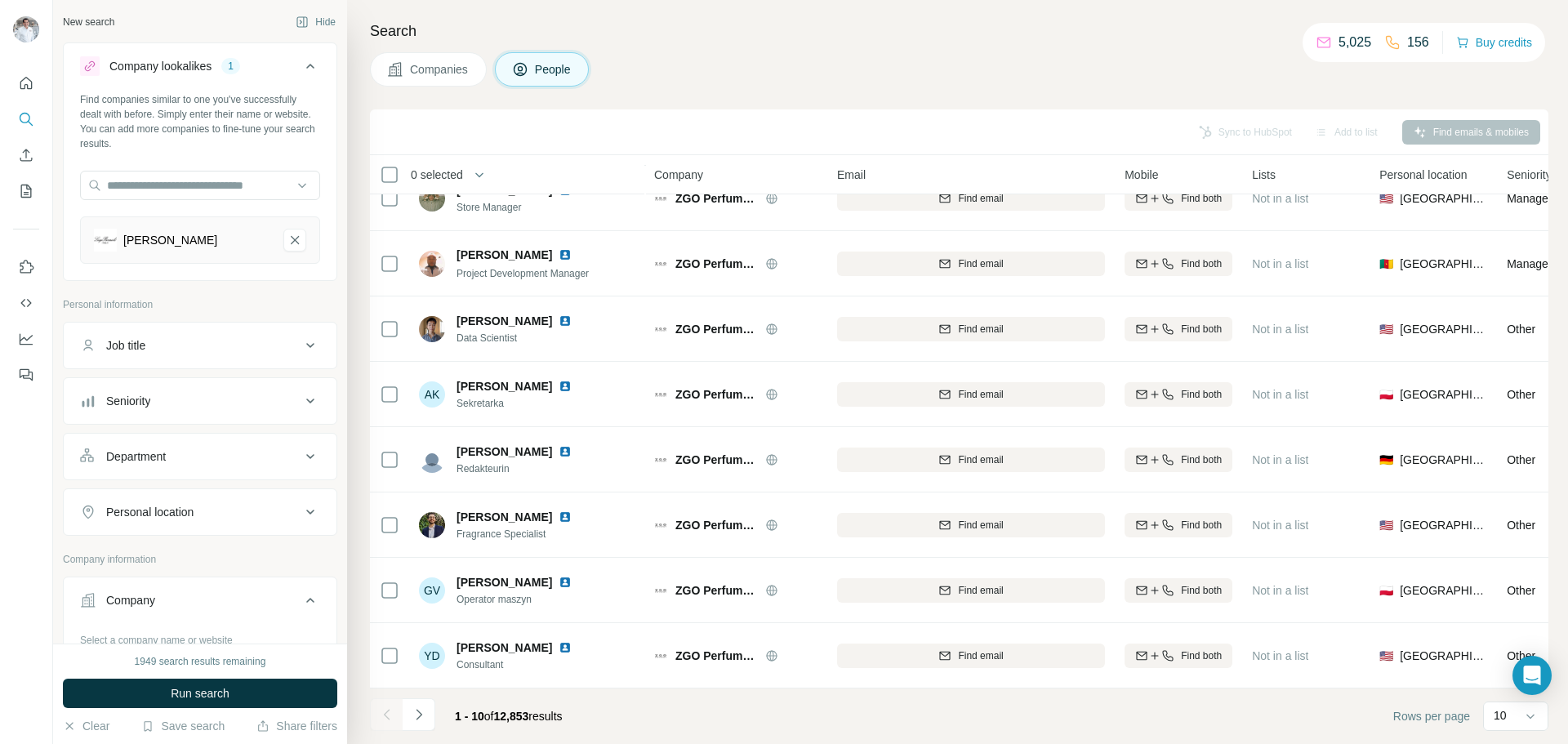
click at [459, 70] on span "Companies" at bounding box center [440, 69] width 59 height 16
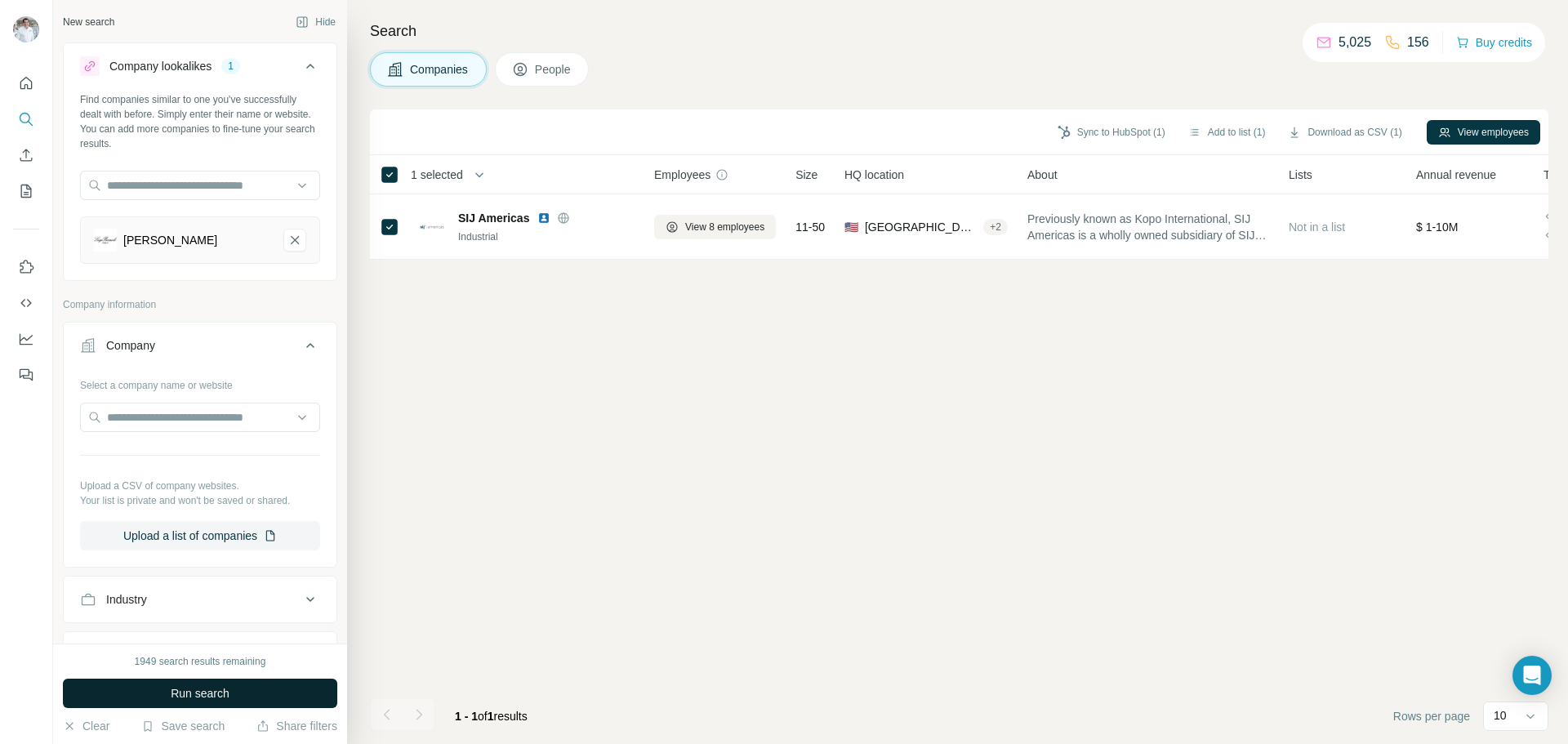
click at [209, 692] on span "Run search" at bounding box center [200, 693] width 59 height 16
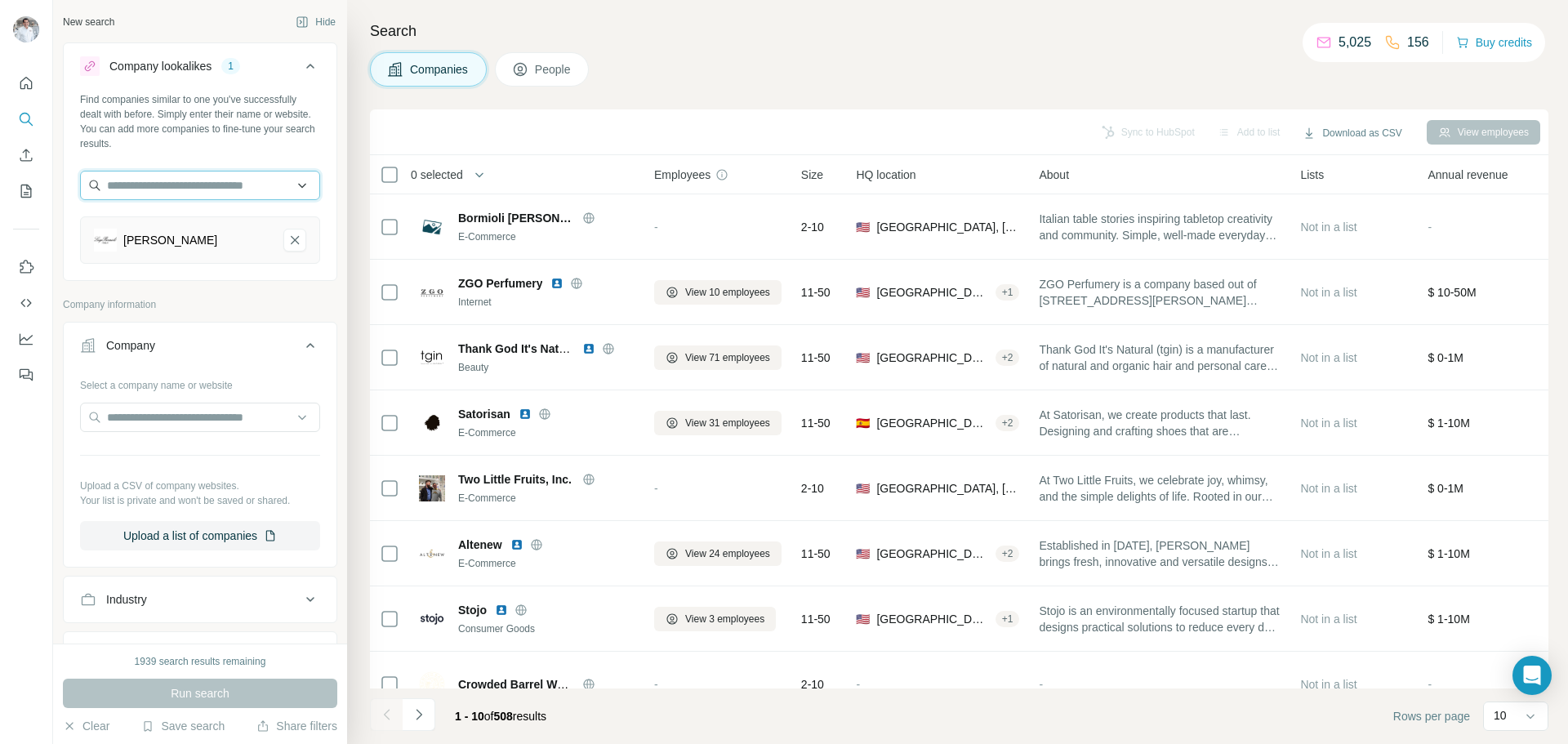
click at [208, 186] on input "text" at bounding box center [200, 185] width 240 height 29
click at [159, 284] on div "Company lookalikes 1 Find companies similar to one you've successfully dealt wi…" at bounding box center [200, 472] width 274 height 859
click at [198, 193] on input "text" at bounding box center [200, 185] width 240 height 29
click at [200, 417] on input "text" at bounding box center [200, 417] width 240 height 29
click at [157, 243] on div "[PERSON_NAME]" at bounding box center [170, 240] width 94 height 16
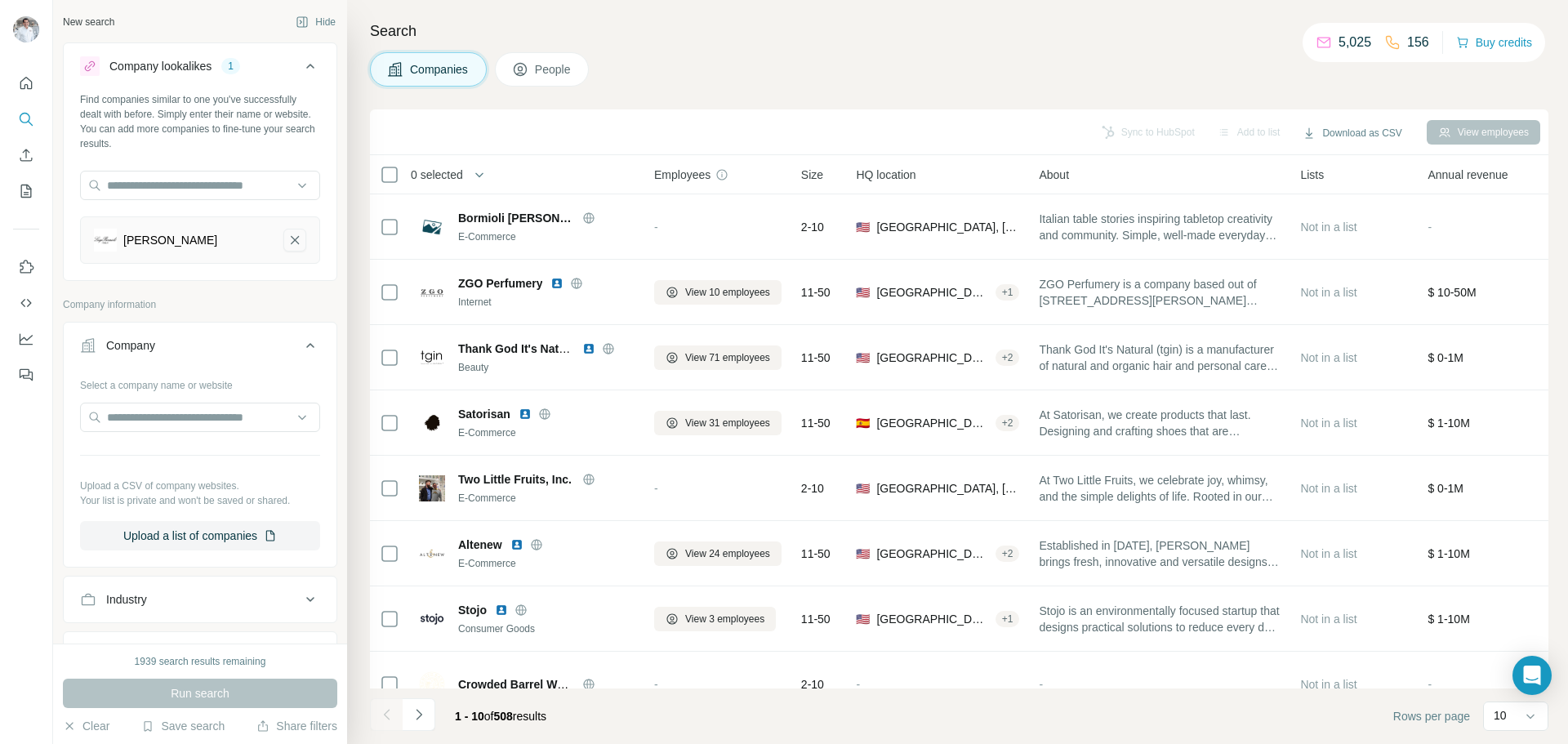
click at [290, 238] on icon "Bormioli Luigi-remove-button" at bounding box center [294, 240] width 8 height 8
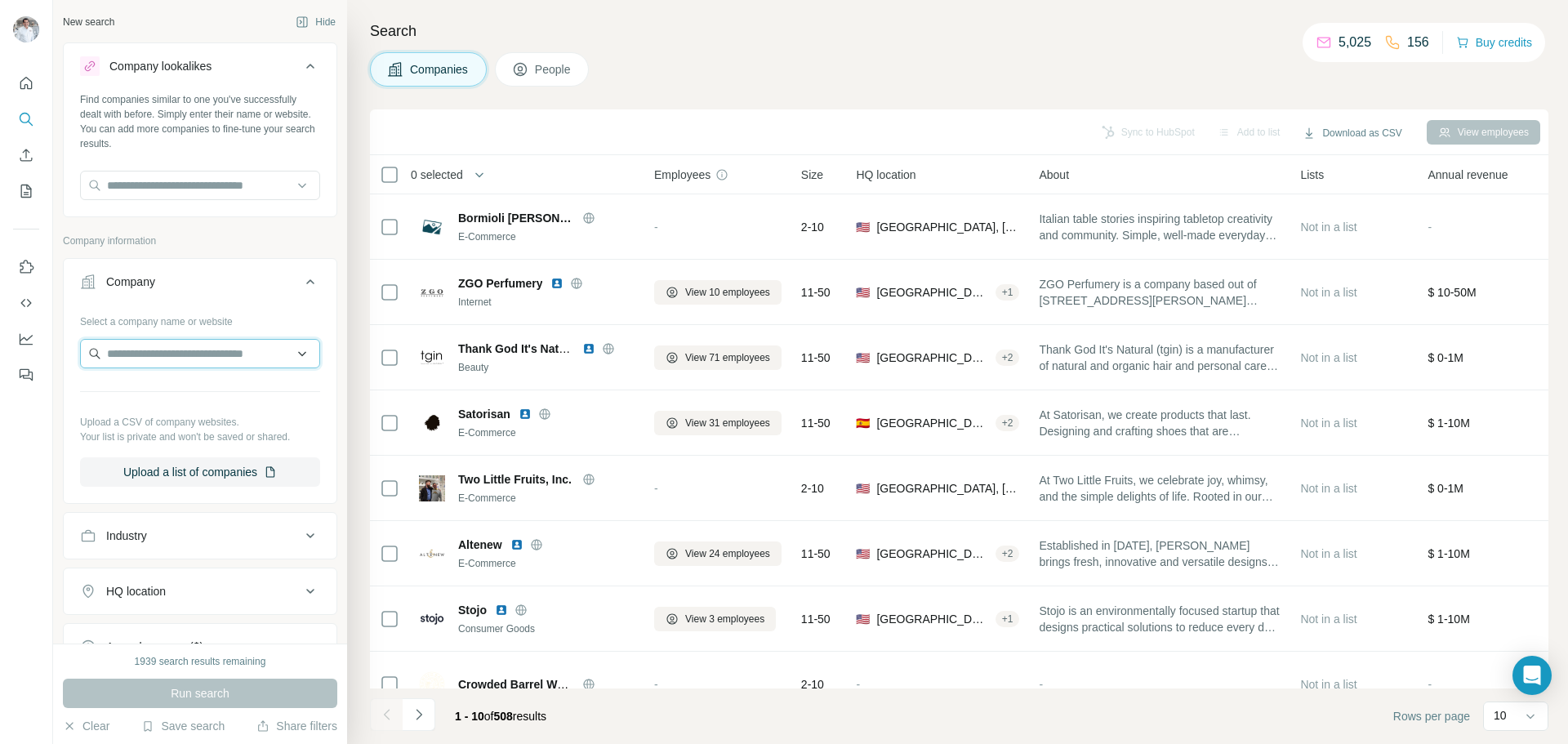
click at [165, 363] on input "text" at bounding box center [200, 353] width 240 height 29
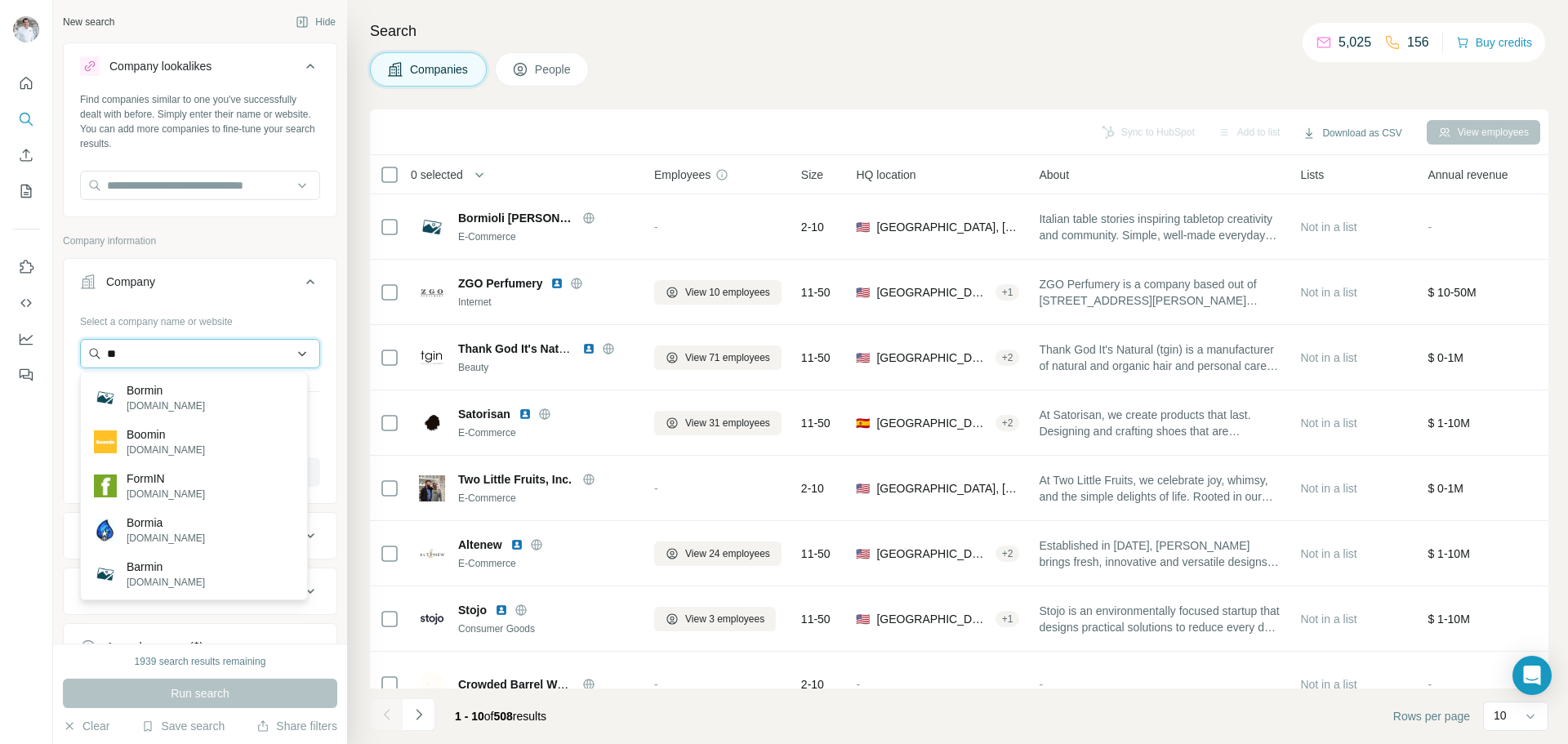
type input "*"
drag, startPoint x: 253, startPoint y: 354, endPoint x: -56, endPoint y: 350, distance: 309.0
click at [0, 350] on html "New search Hide Company lookalikes Find companies similar to one you've success…" at bounding box center [784, 372] width 1568 height 744
paste input "**********"
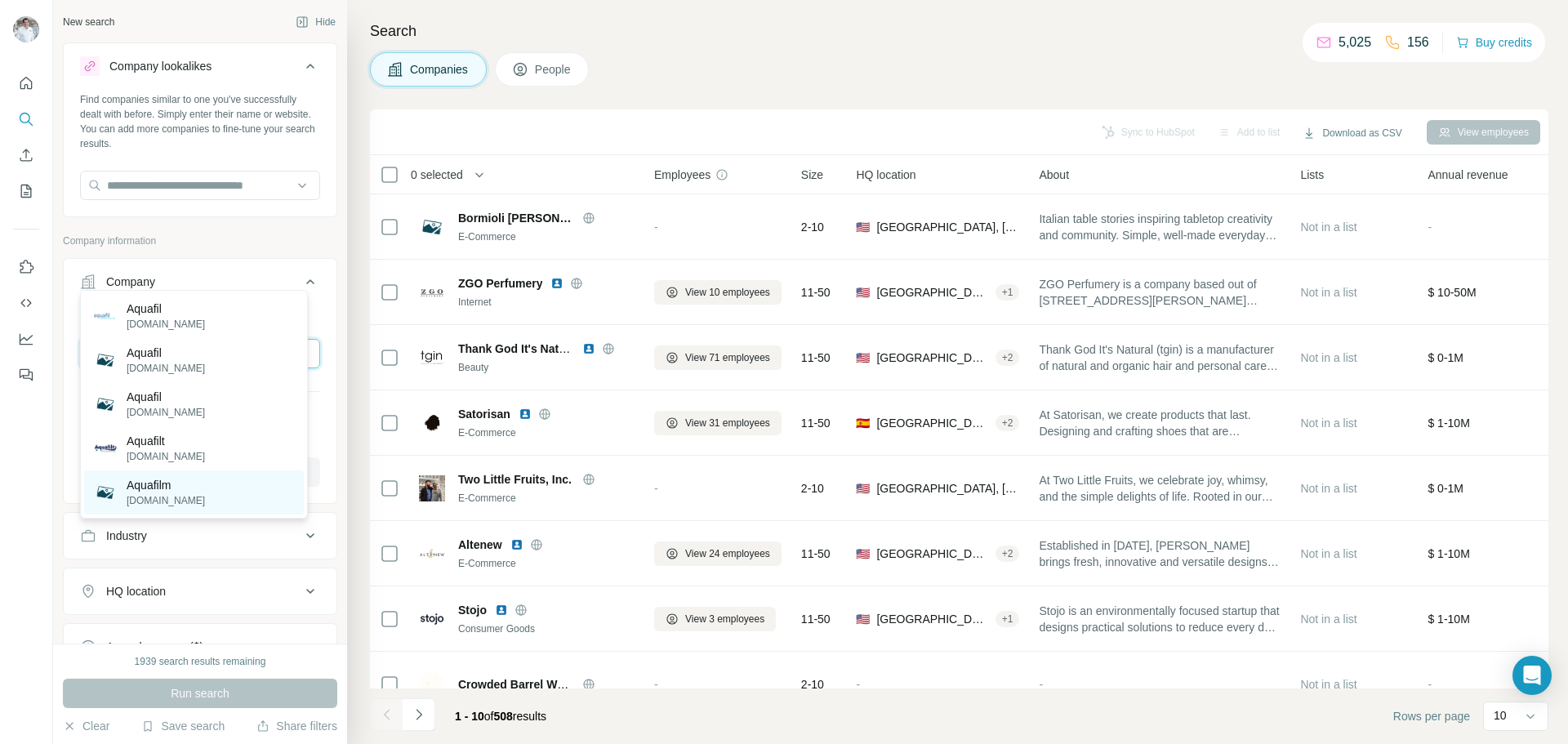
scroll to position [82, 0]
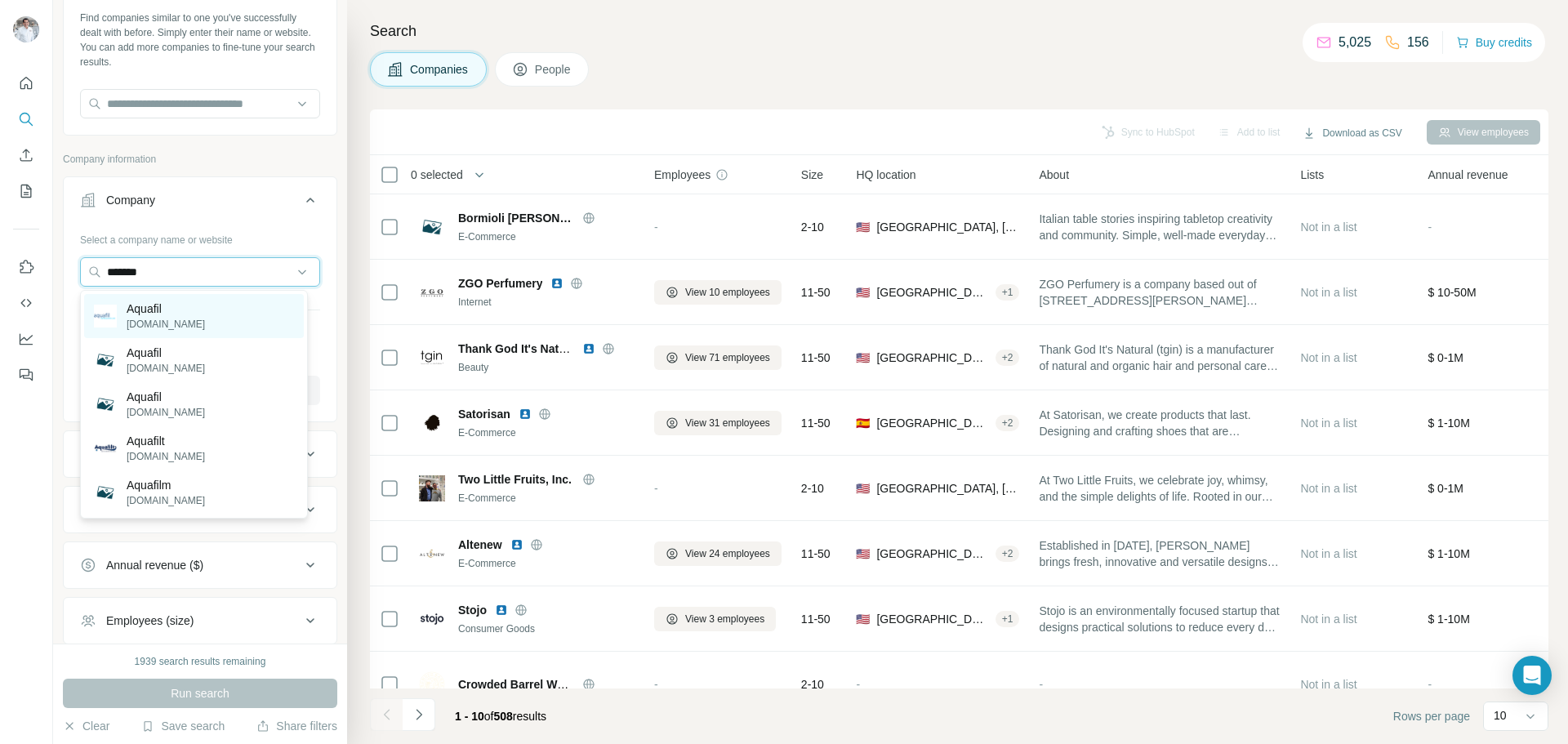
type input "*******"
click at [182, 207] on div "Company" at bounding box center [191, 200] width 221 height 16
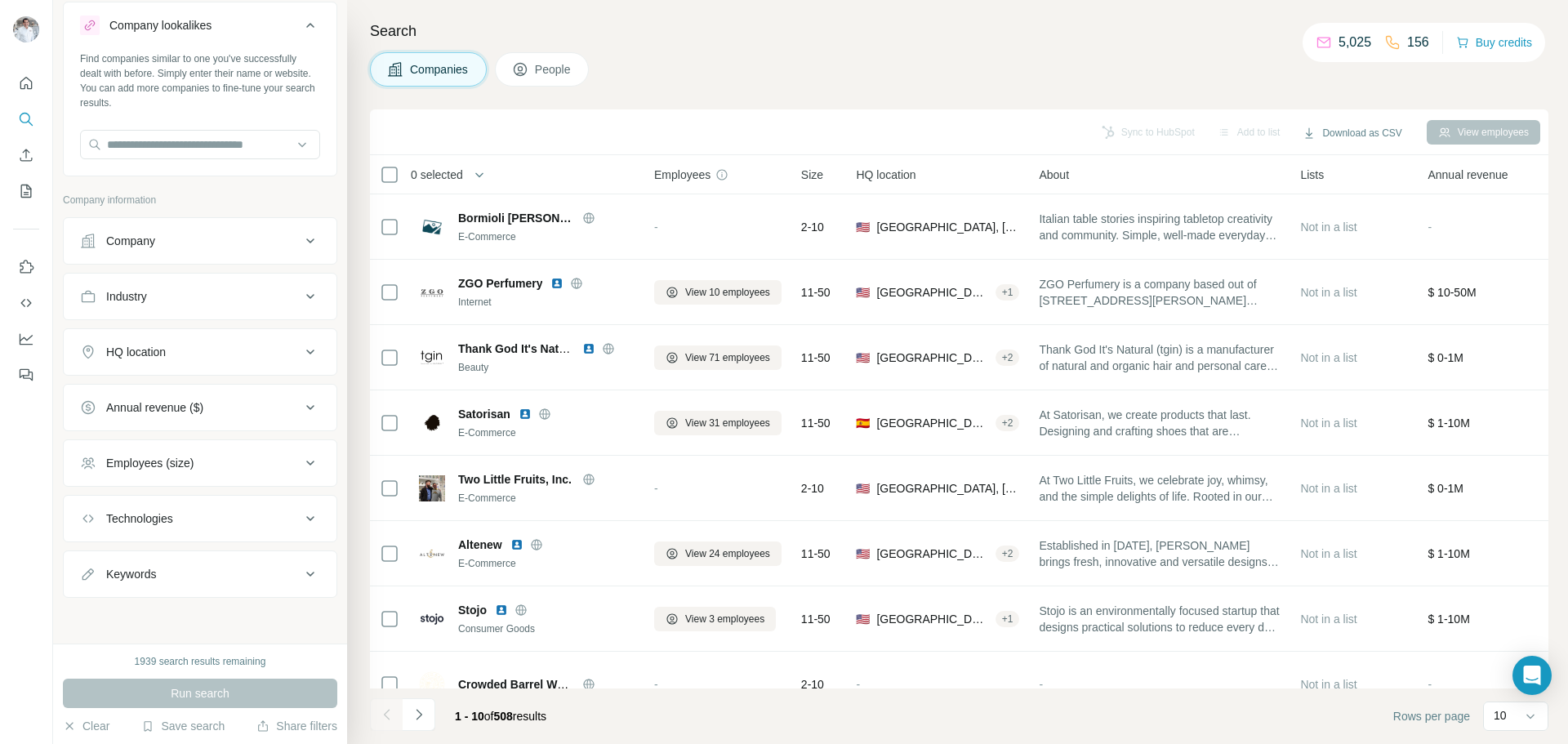
scroll to position [0, 0]
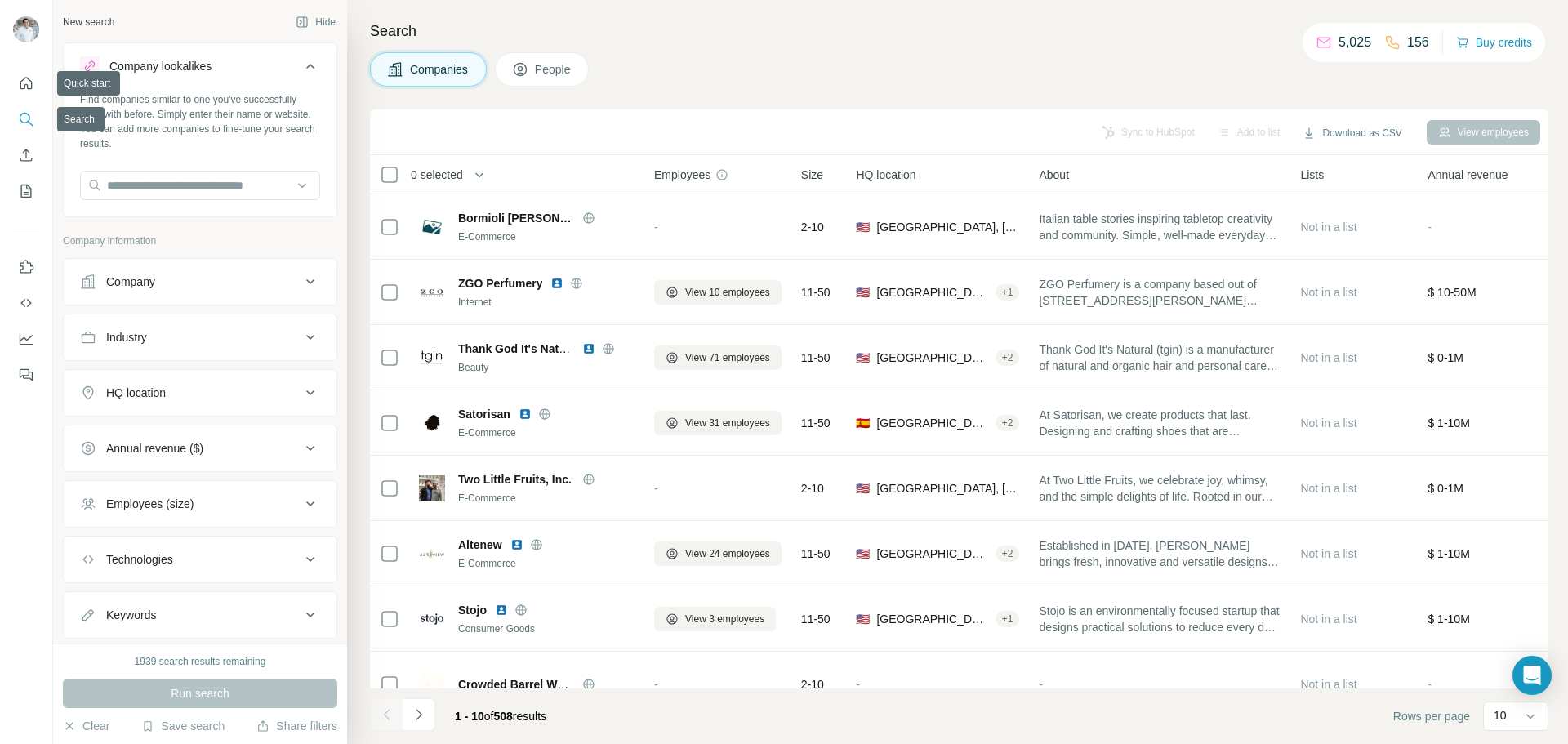
click at [26, 127] on icon "Search" at bounding box center [26, 119] width 16 height 16
click at [27, 83] on icon "Quick start" at bounding box center [26, 83] width 16 height 16
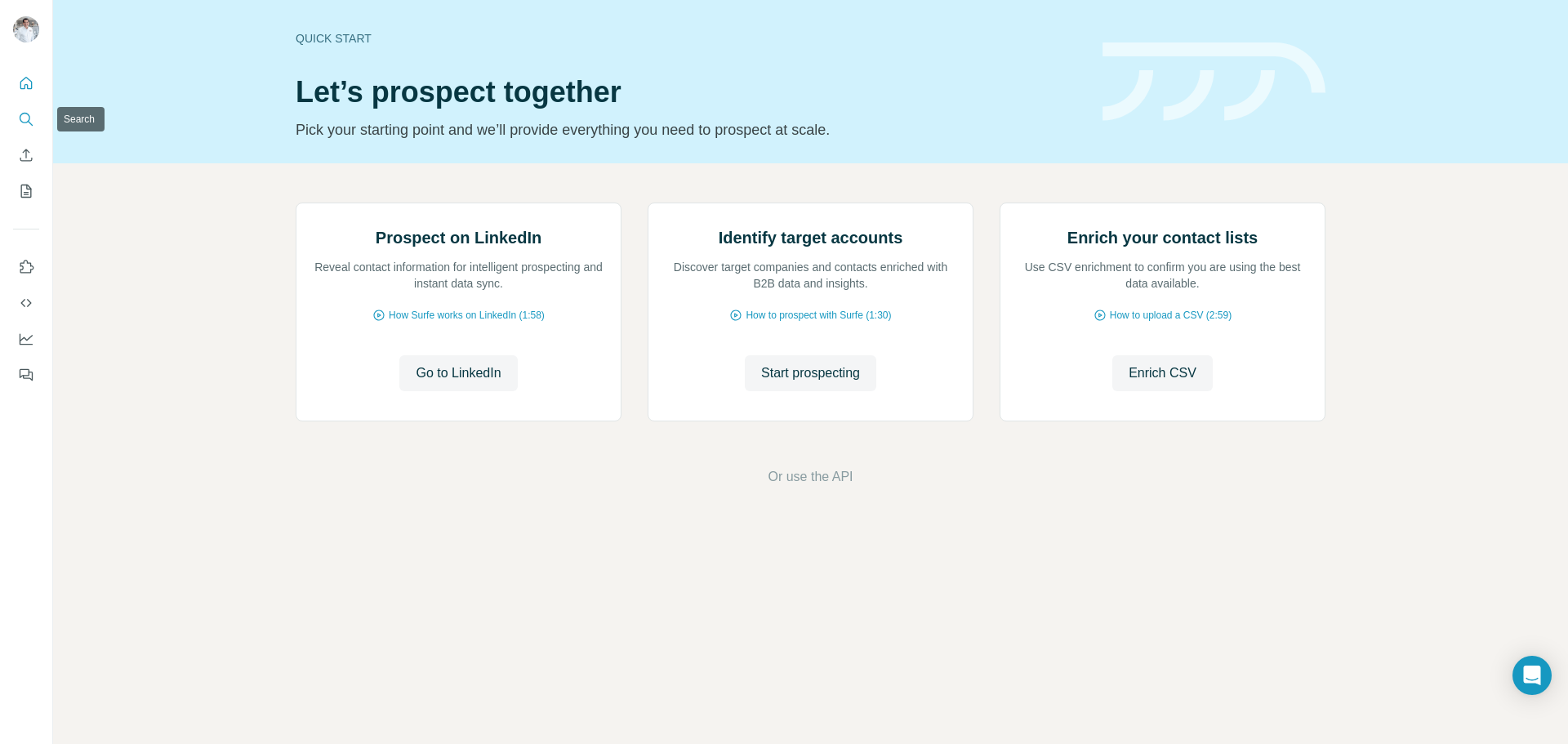
click at [28, 120] on icon "Search" at bounding box center [26, 119] width 16 height 16
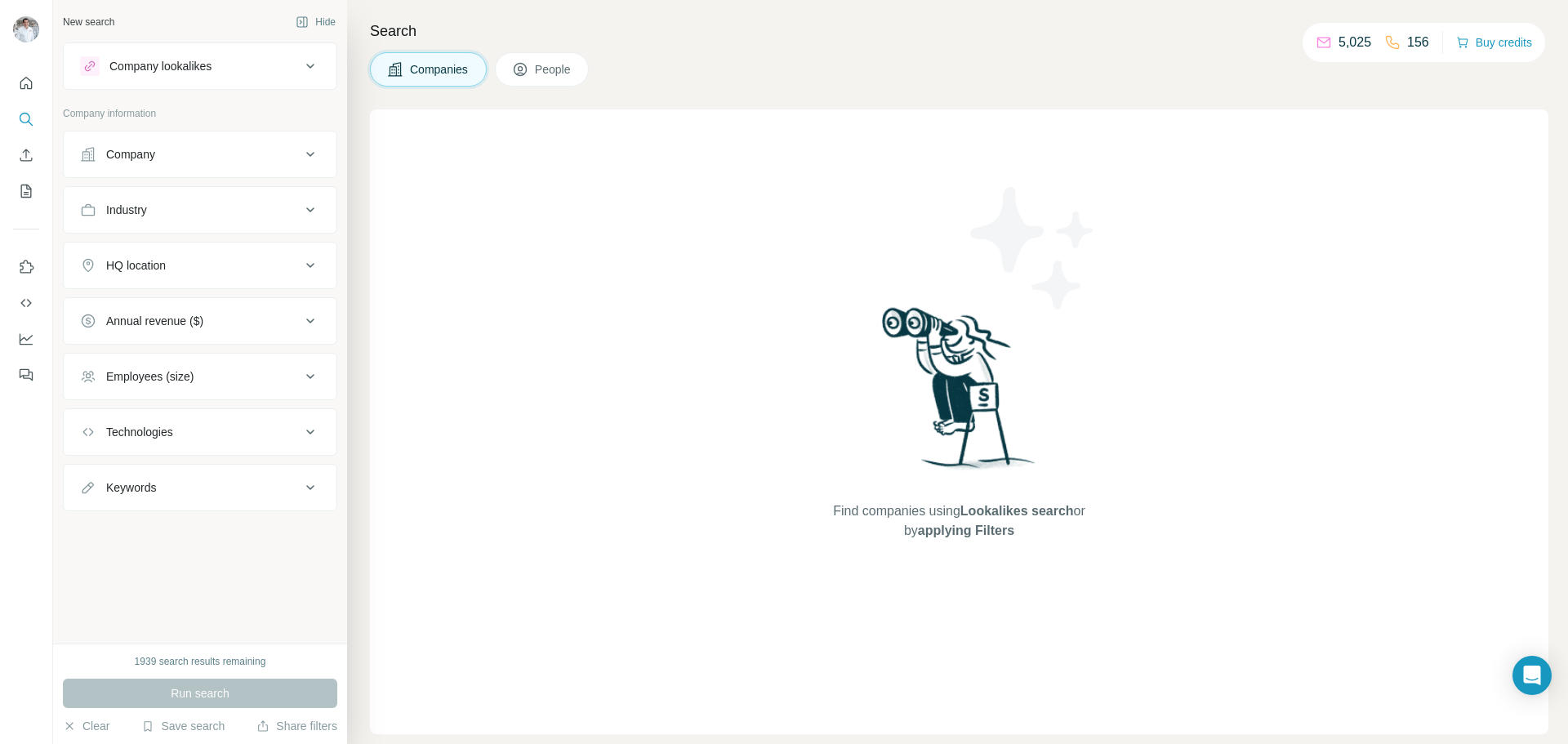
click at [129, 159] on div "Company" at bounding box center [130, 154] width 49 height 16
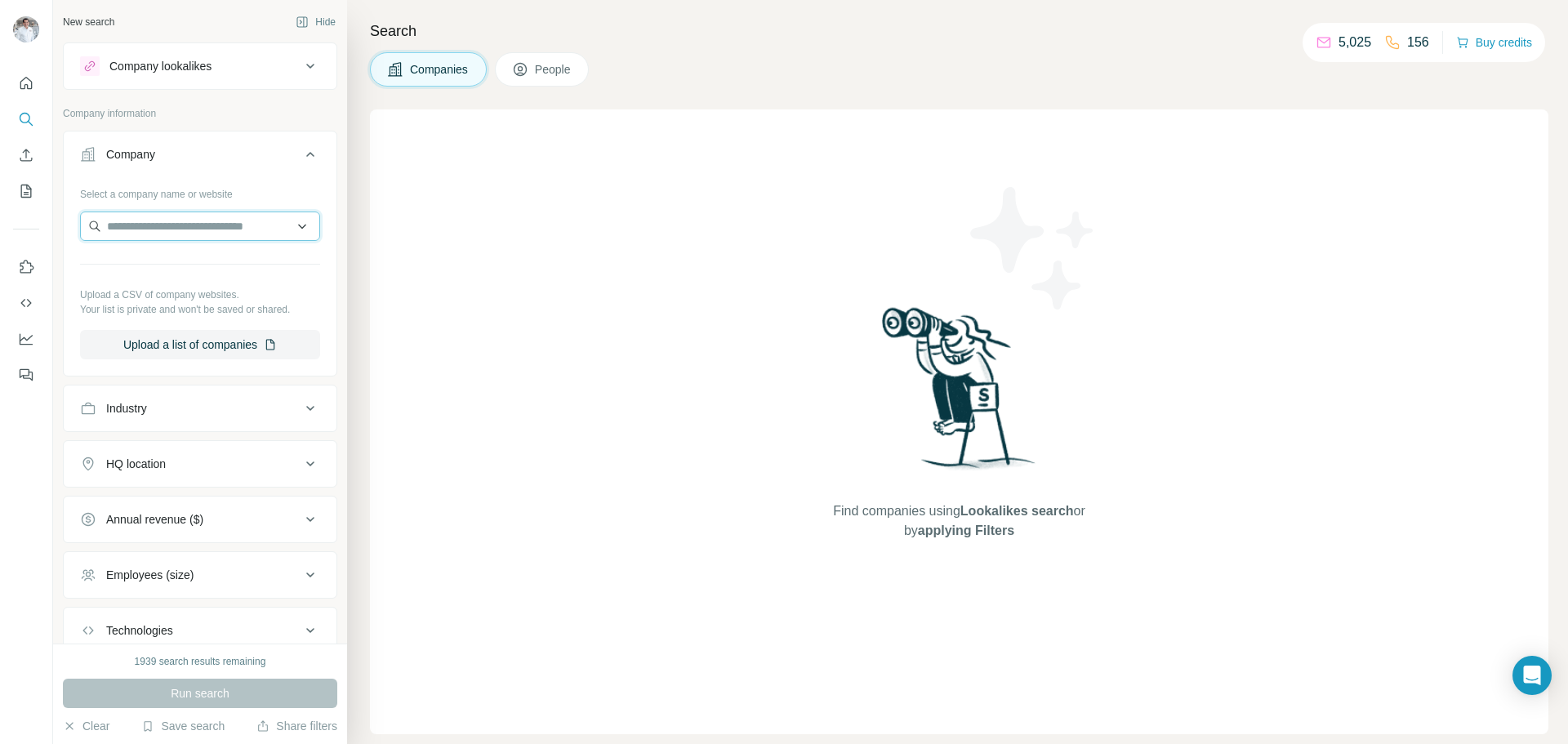
click at [134, 227] on input "text" at bounding box center [200, 226] width 240 height 29
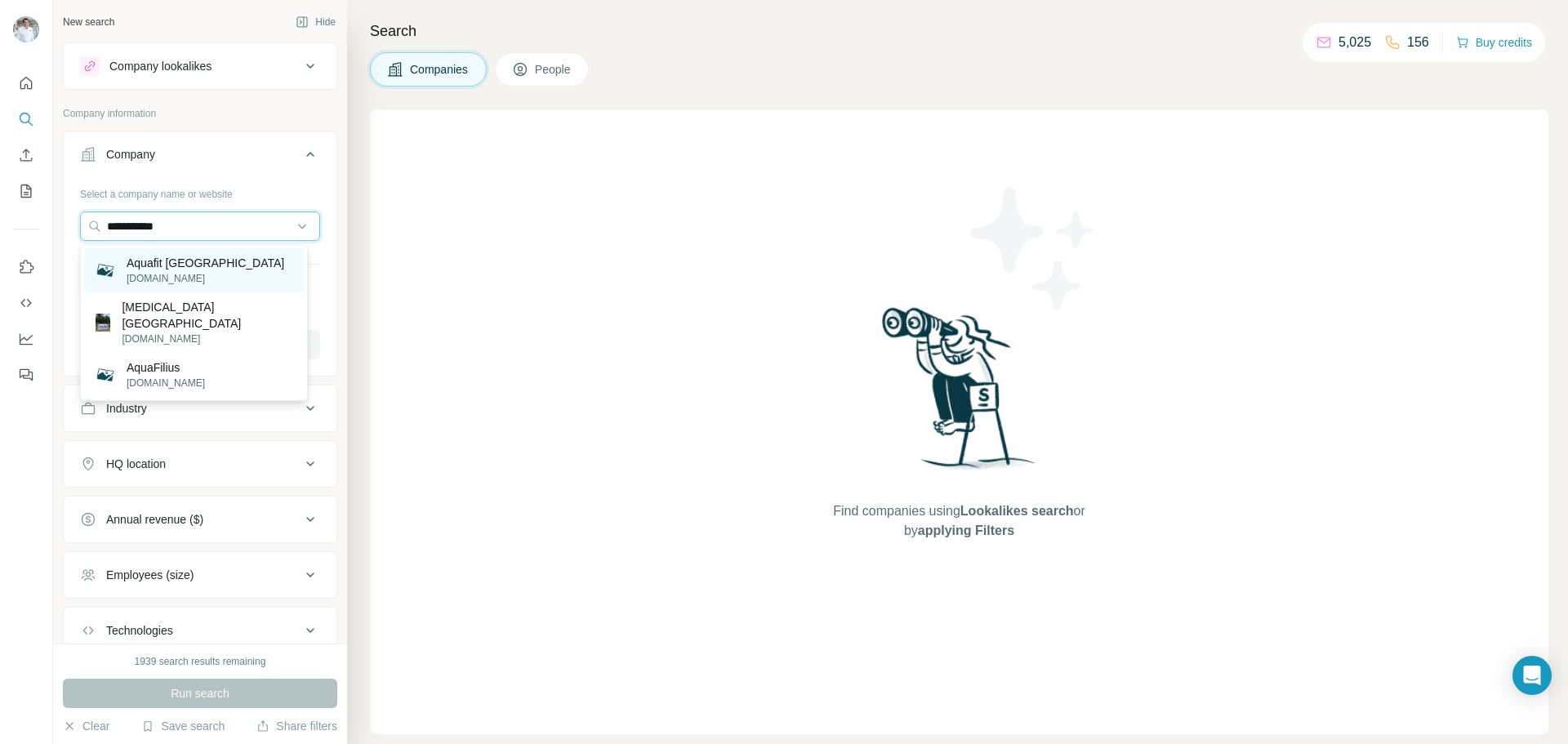
type input "**********"
click at [281, 230] on input "**********" at bounding box center [200, 226] width 240 height 29
click at [286, 228] on input "**********" at bounding box center [200, 226] width 240 height 29
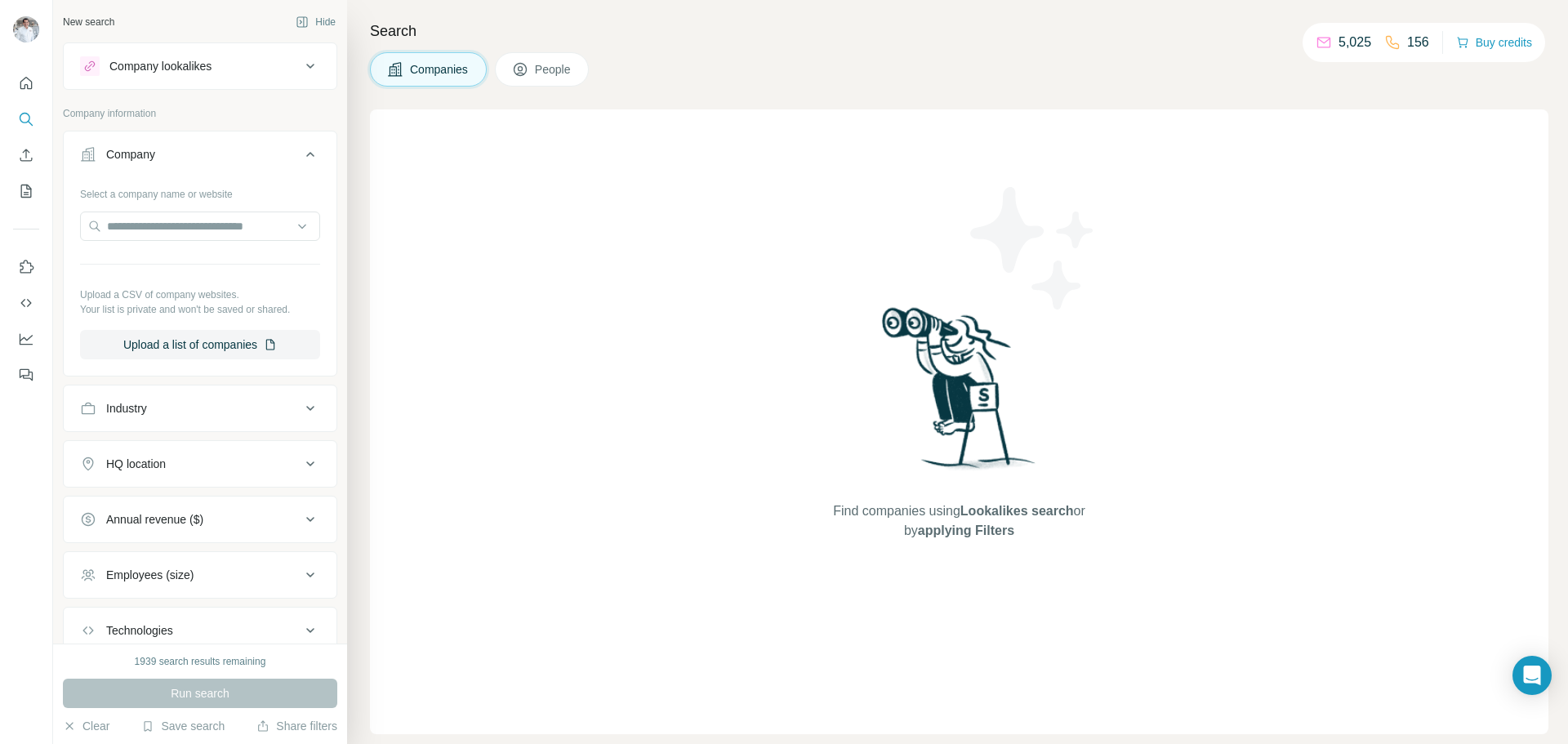
click at [257, 190] on div "Select a company name or website" at bounding box center [200, 191] width 240 height 22
click at [301, 72] on icon at bounding box center [310, 66] width 20 height 20
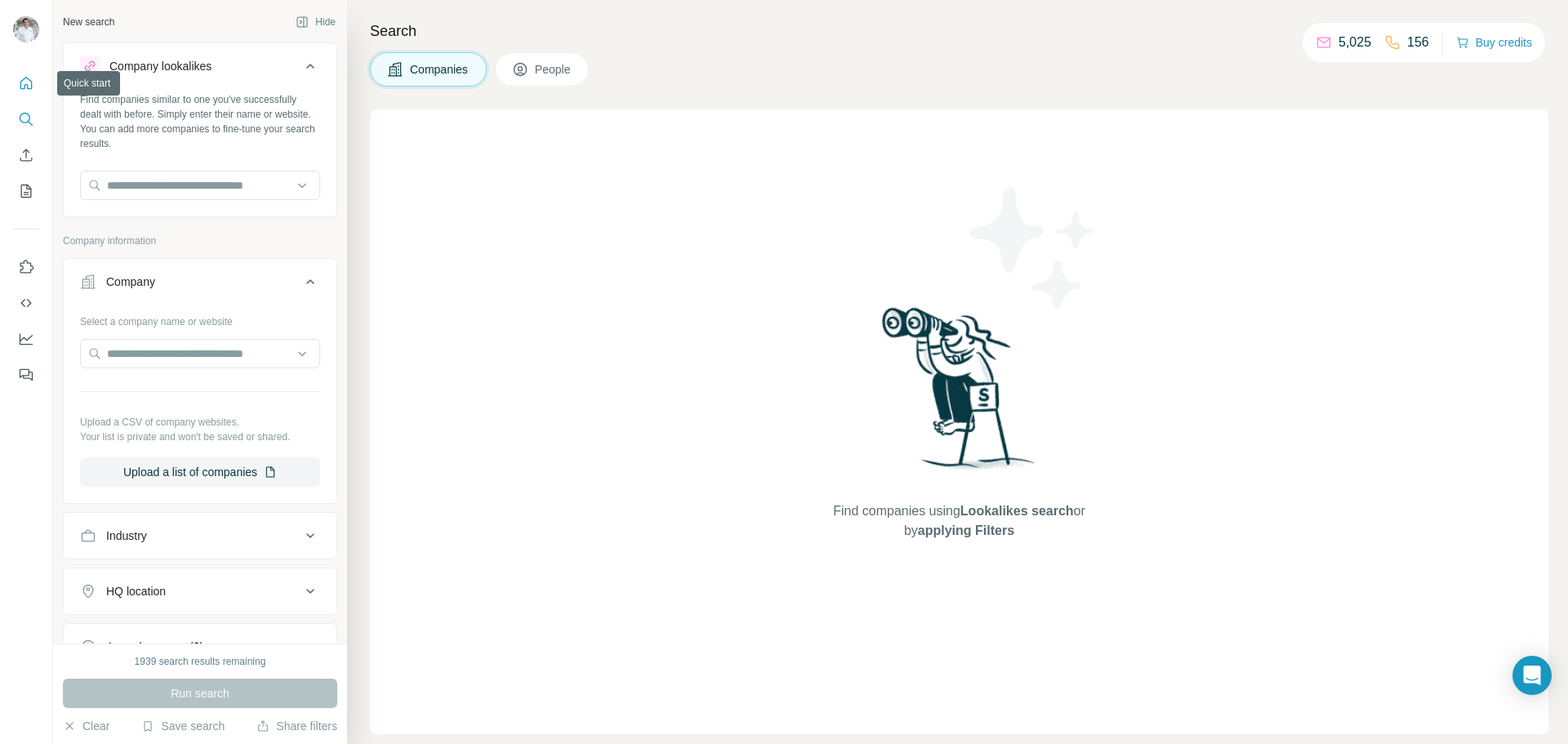
click at [23, 88] on icon "Quick start" at bounding box center [27, 83] width 12 height 12
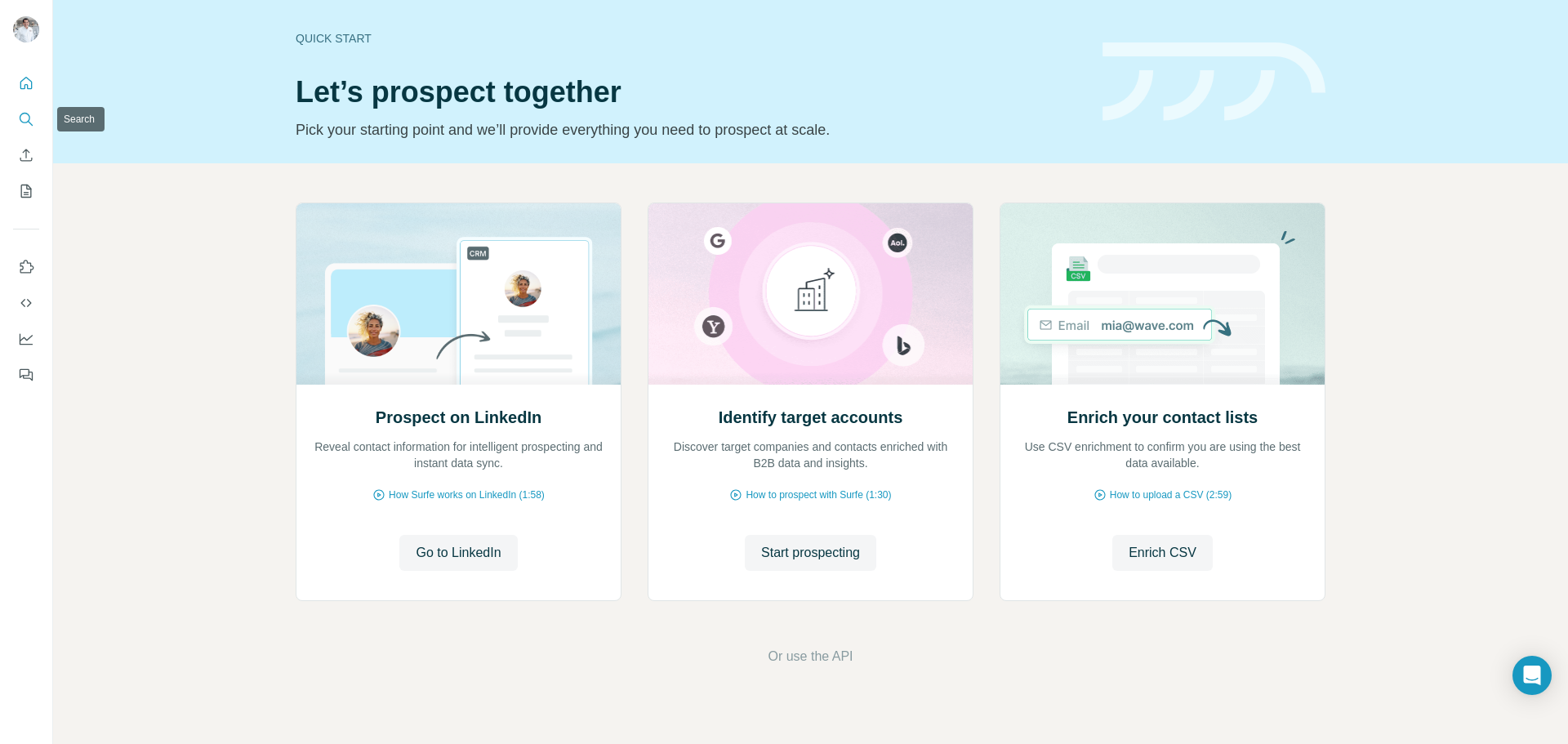
click at [28, 116] on icon "Search" at bounding box center [26, 119] width 16 height 16
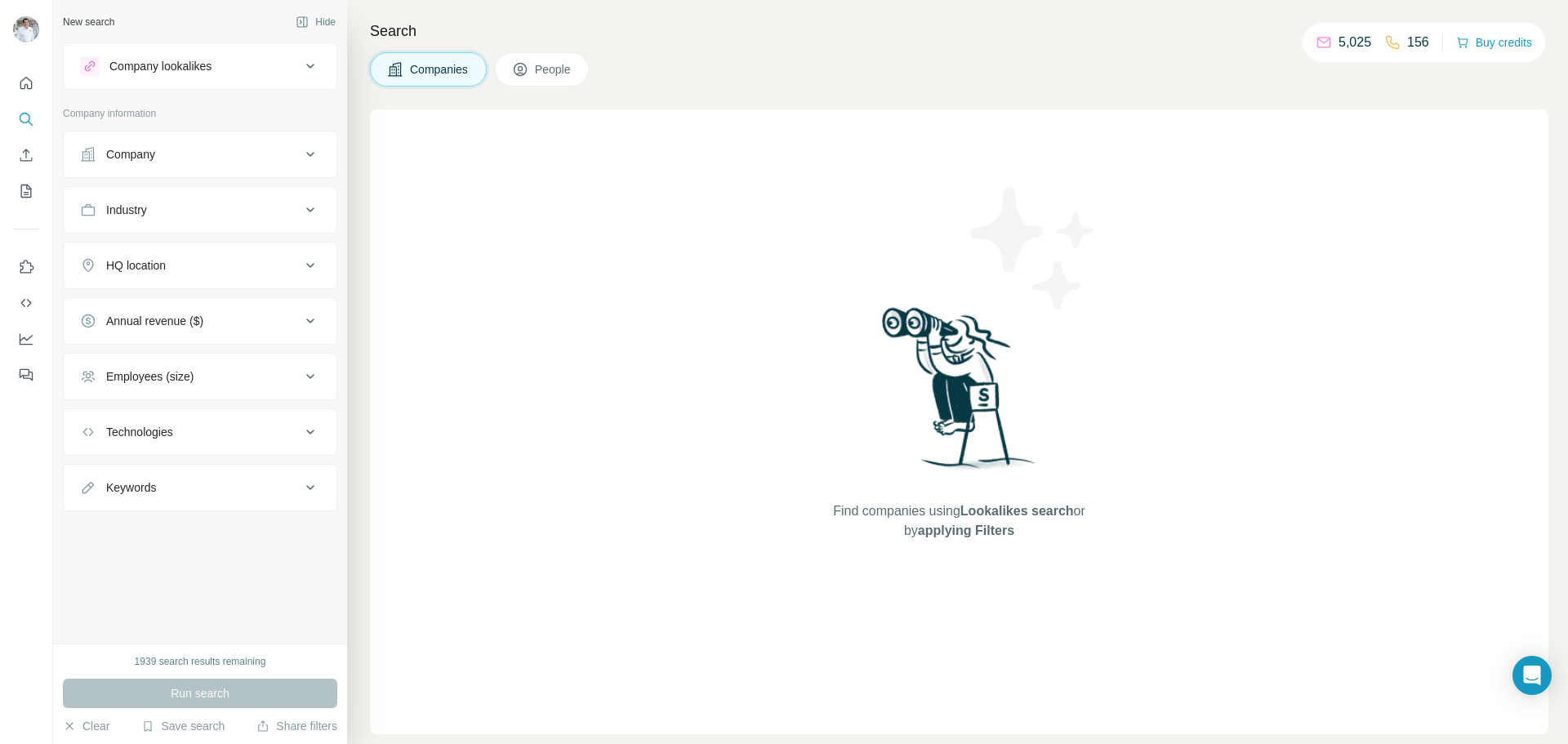
click at [134, 154] on div "Company" at bounding box center [130, 154] width 49 height 16
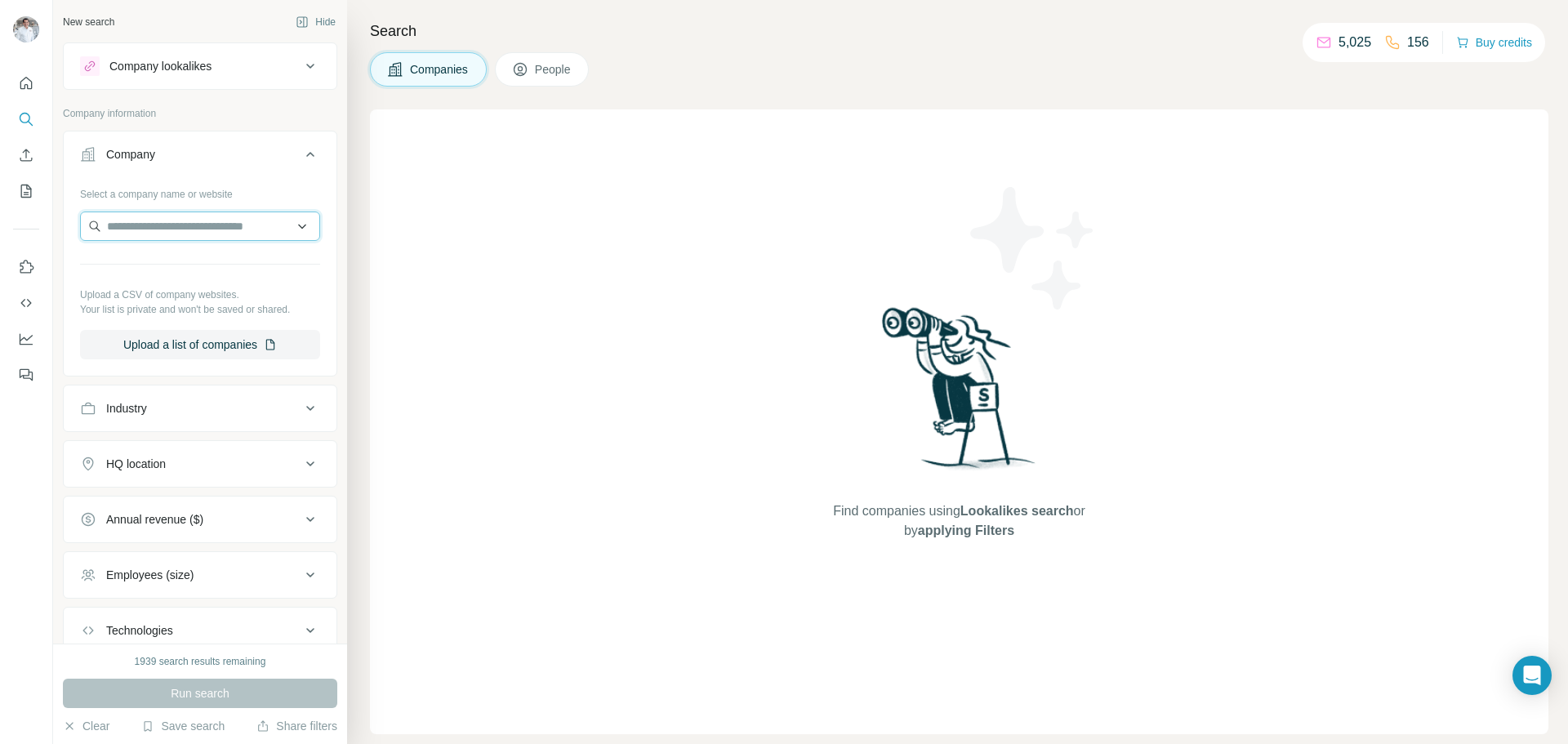
click at [140, 225] on input "text" at bounding box center [200, 226] width 240 height 29
type input "**********"
click at [216, 280] on p "[DOMAIN_NAME]" at bounding box center [192, 278] width 131 height 15
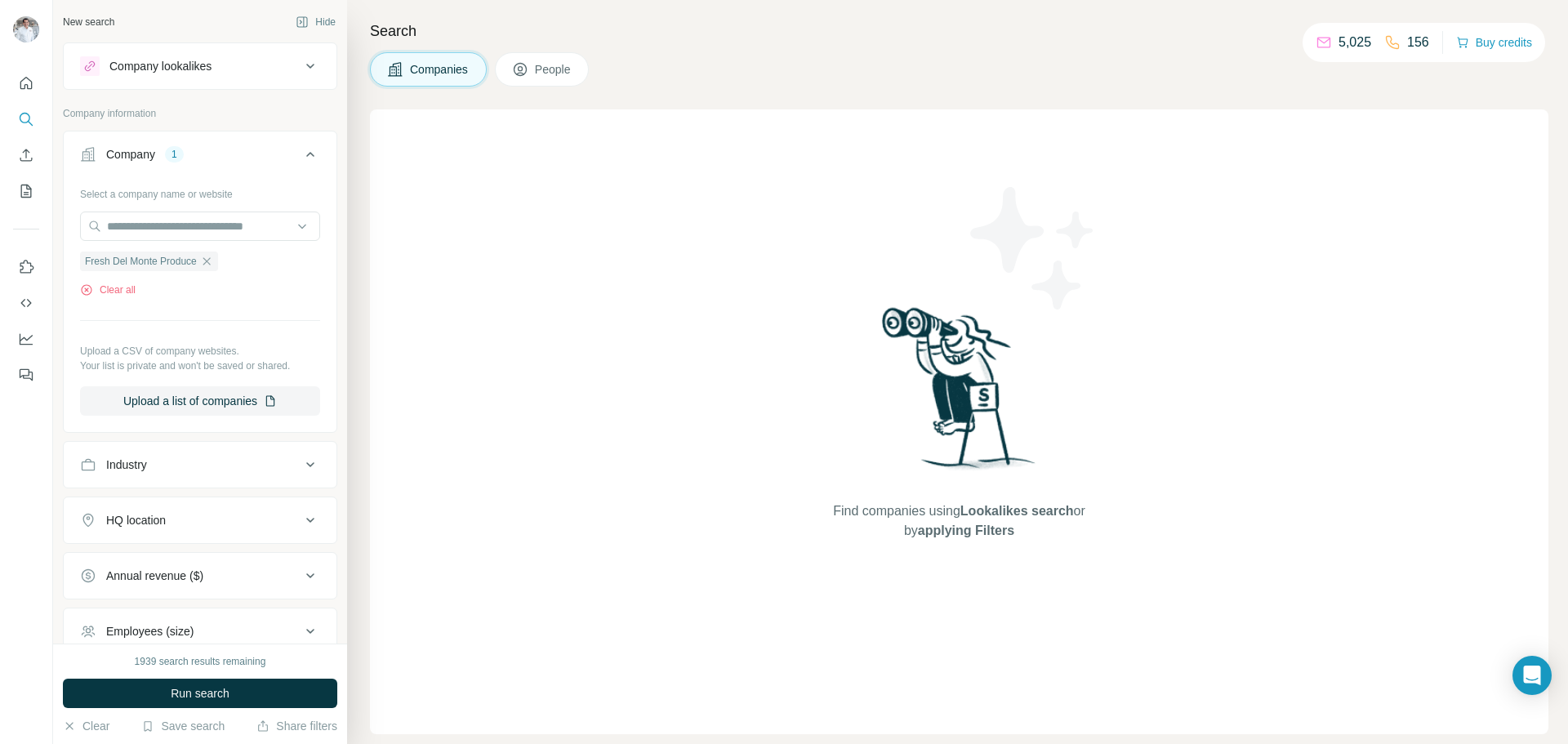
click at [214, 692] on span "Run search" at bounding box center [200, 693] width 59 height 16
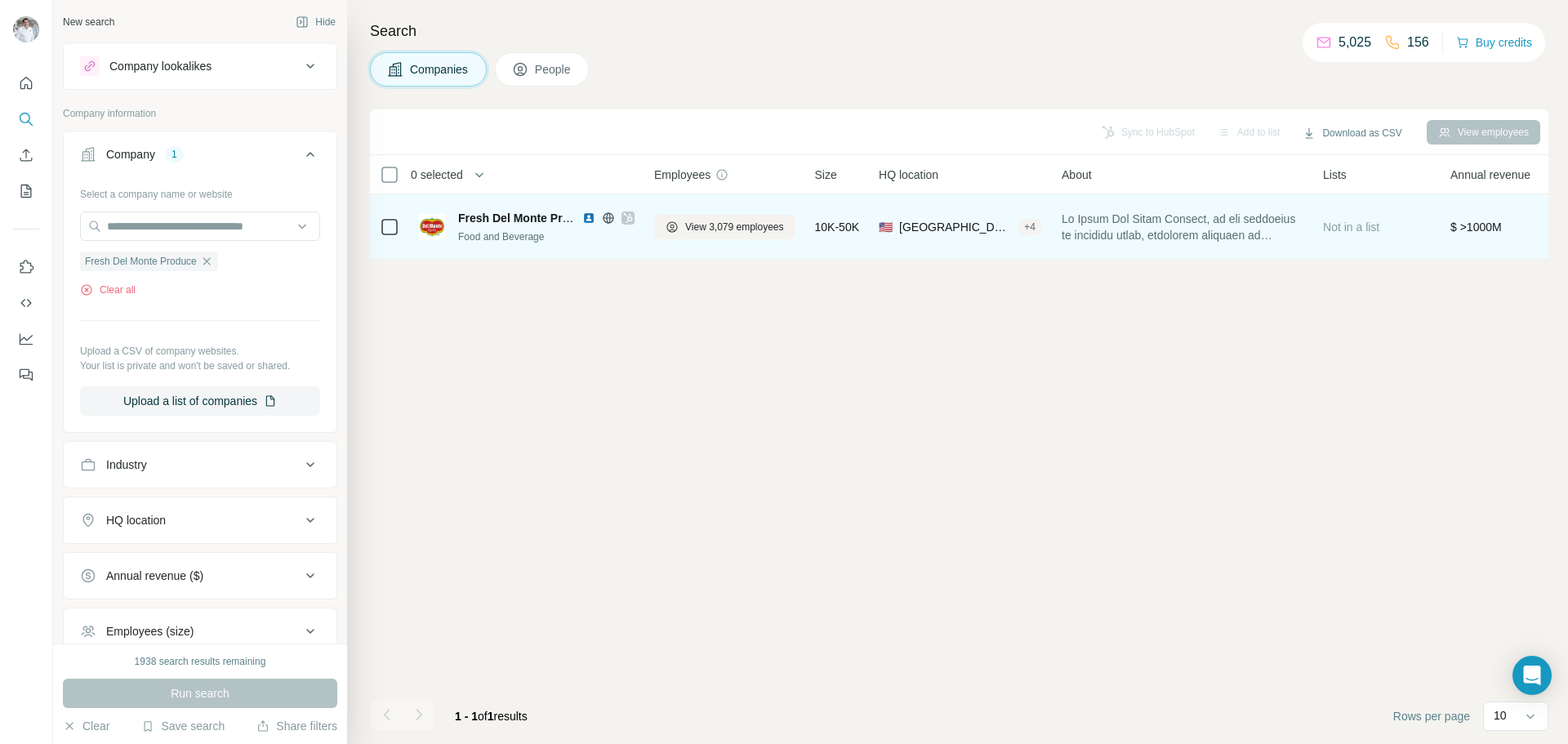
click at [380, 230] on icon at bounding box center [389, 227] width 20 height 20
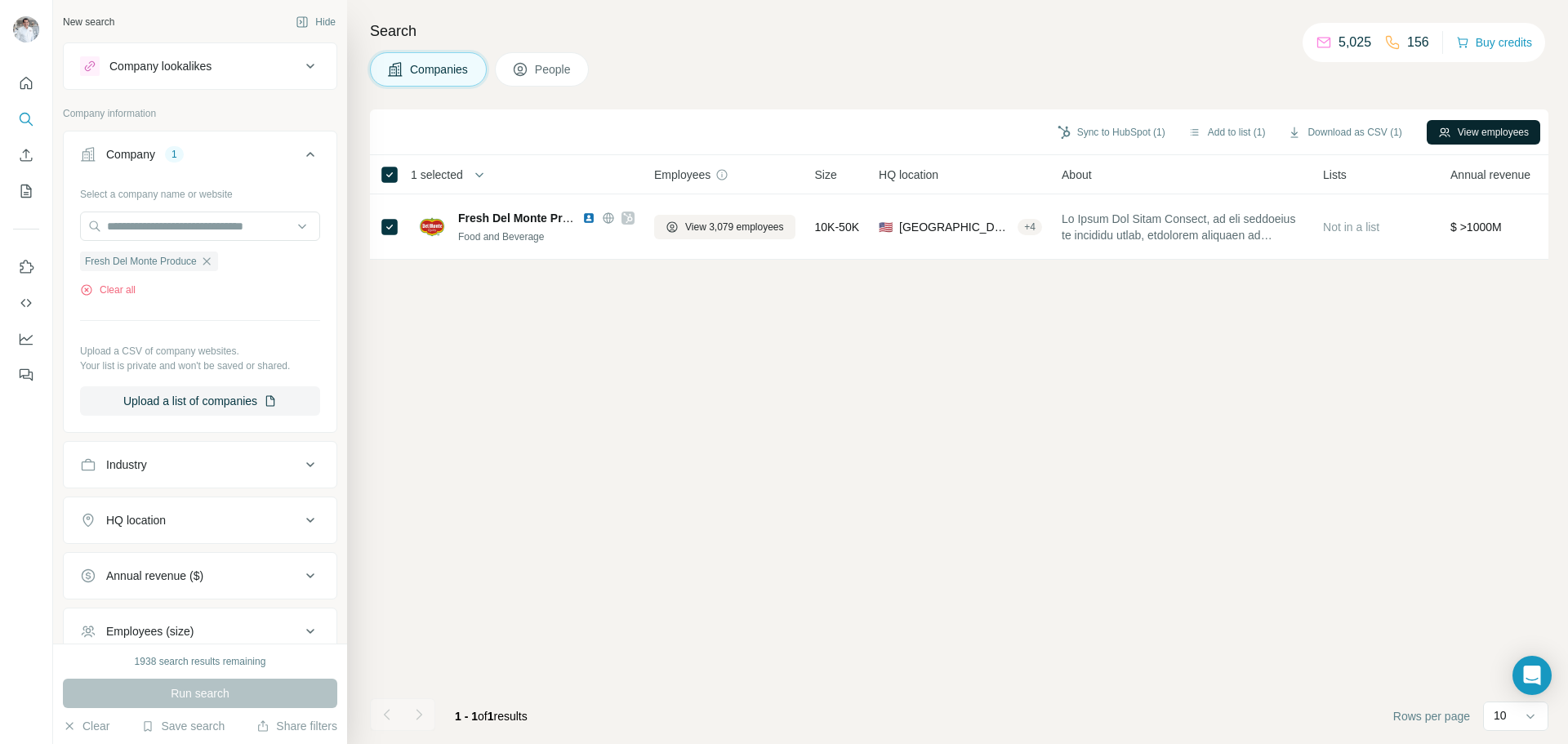
click at [1476, 122] on button "View employees" at bounding box center [1484, 132] width 114 height 24
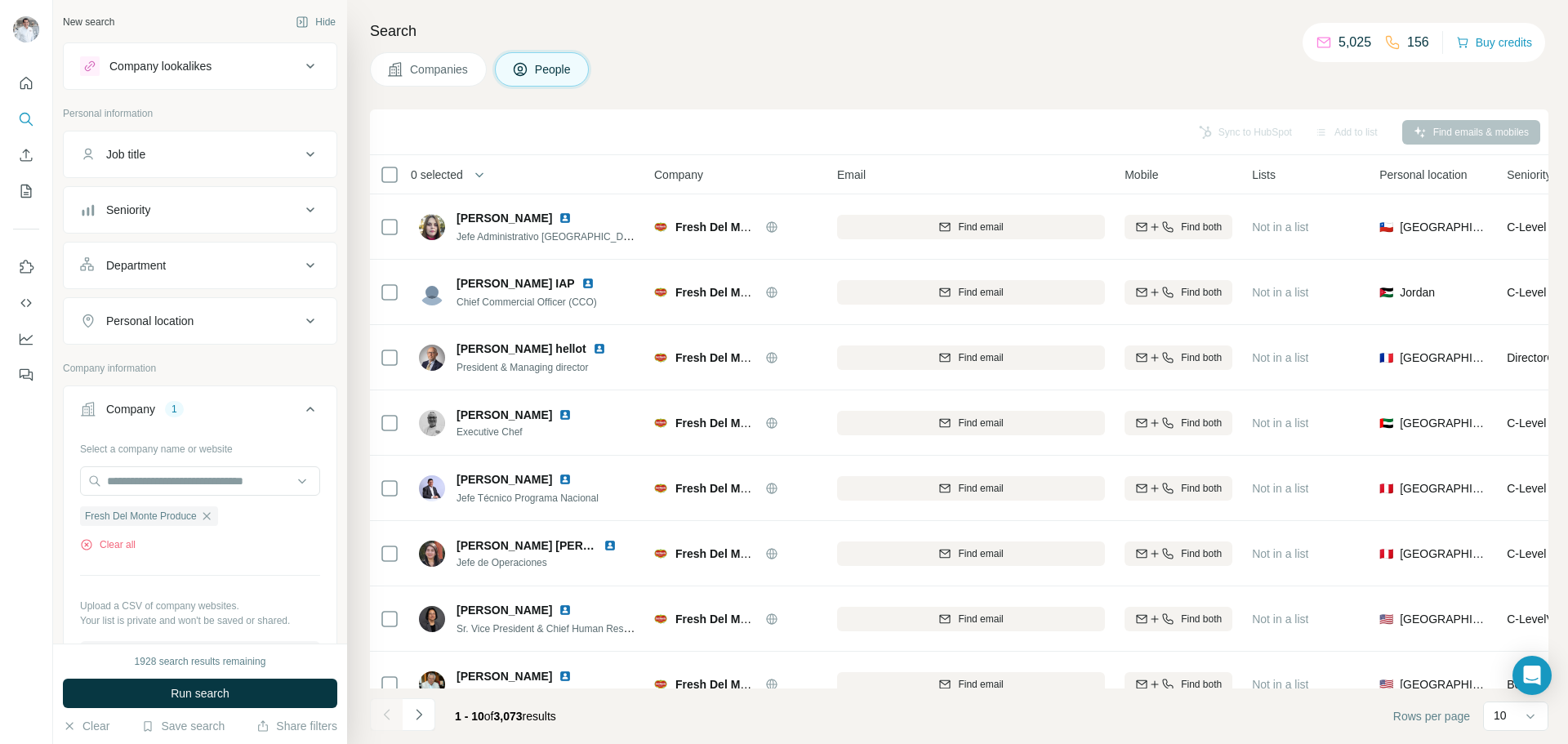
click at [210, 317] on div "Personal location" at bounding box center [191, 321] width 221 height 16
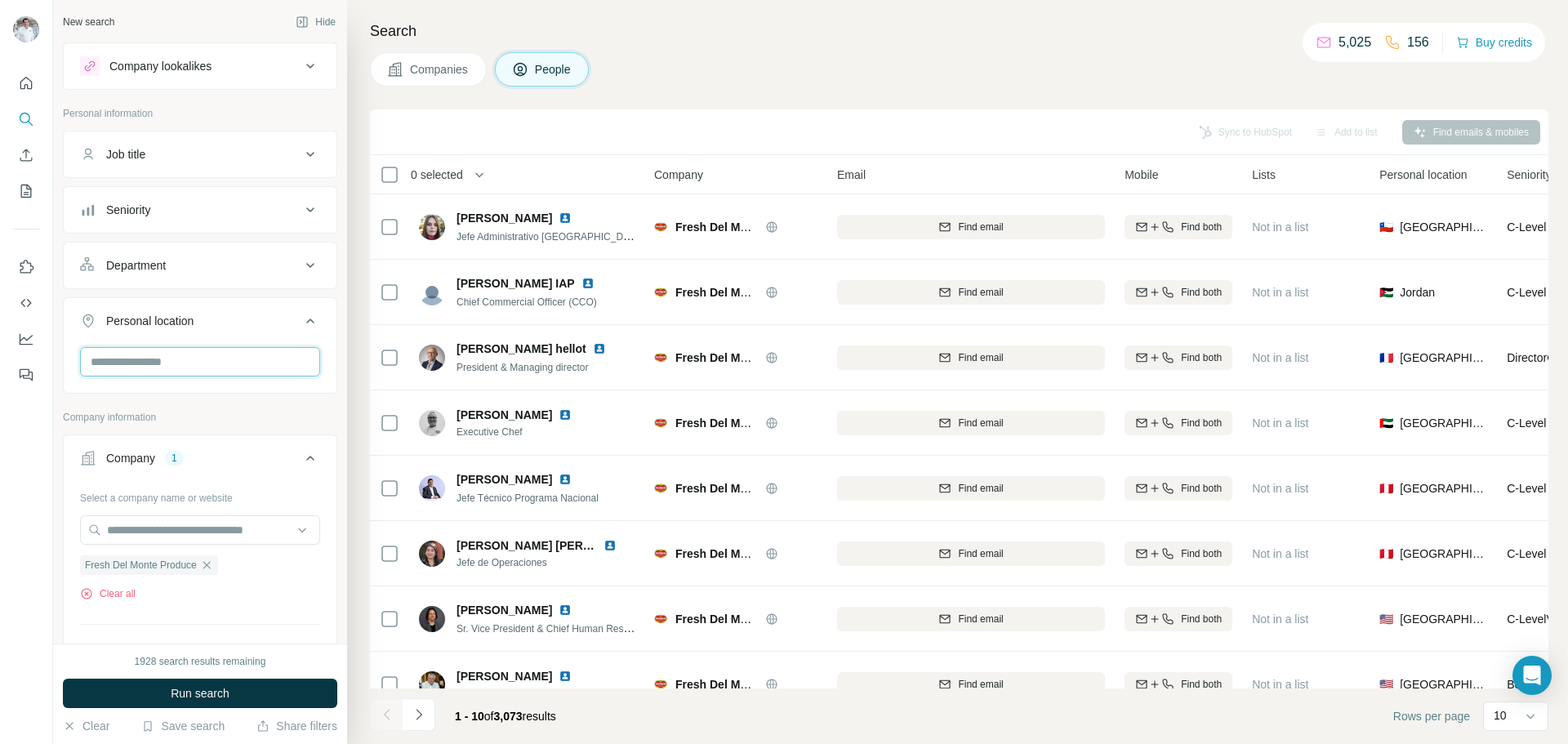
click at [174, 360] on input "text" at bounding box center [200, 362] width 240 height 29
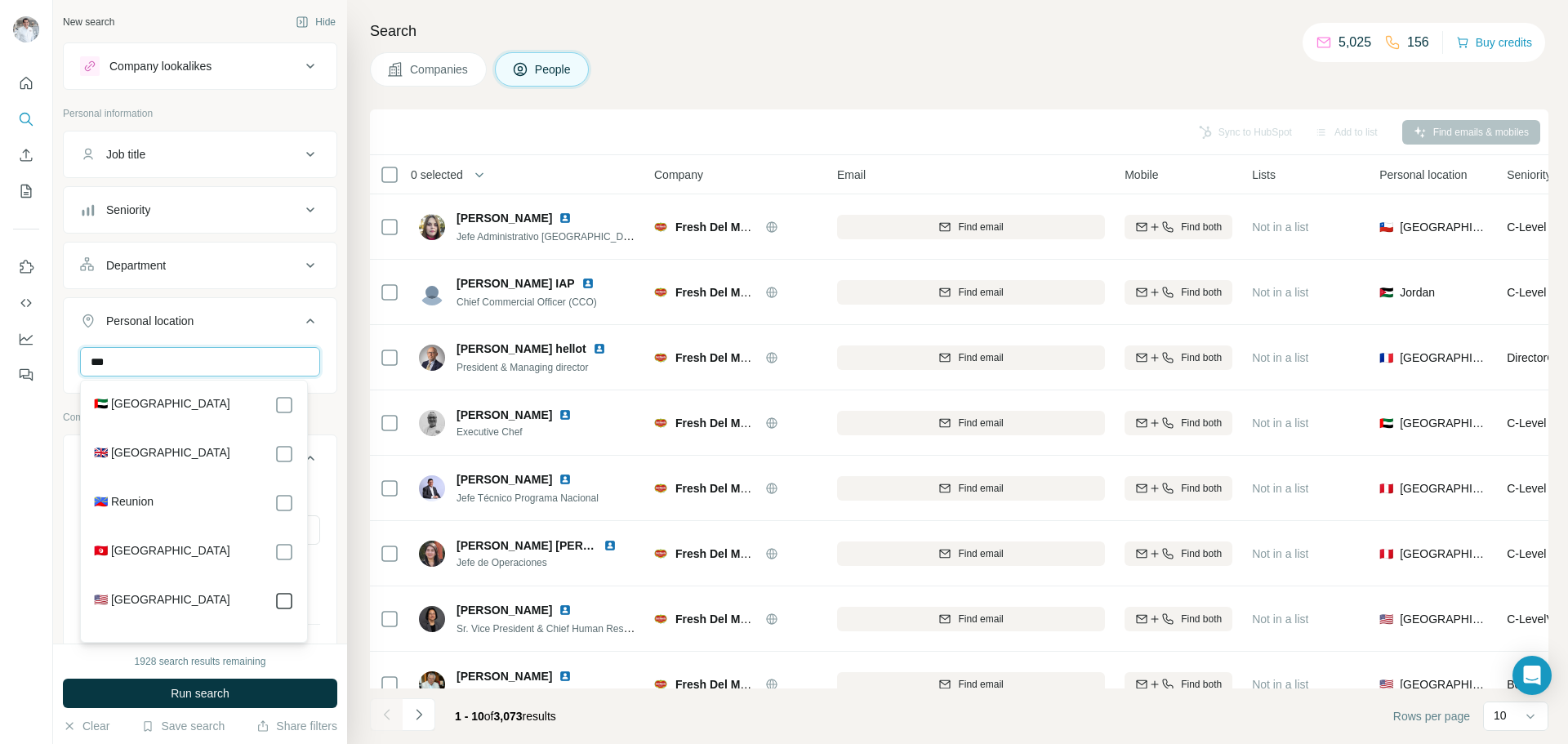
type input "***"
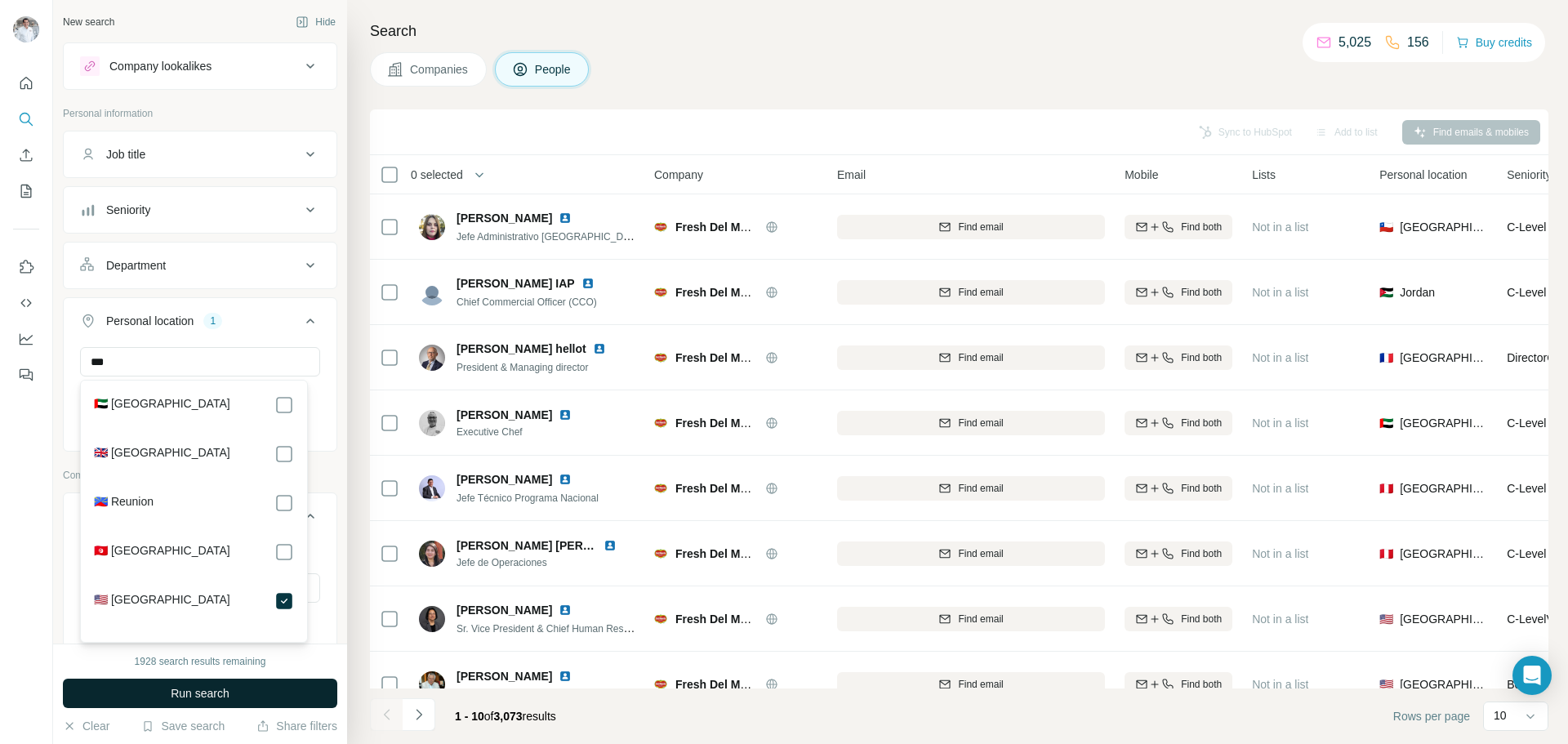
click at [203, 691] on span "Run search" at bounding box center [200, 693] width 59 height 16
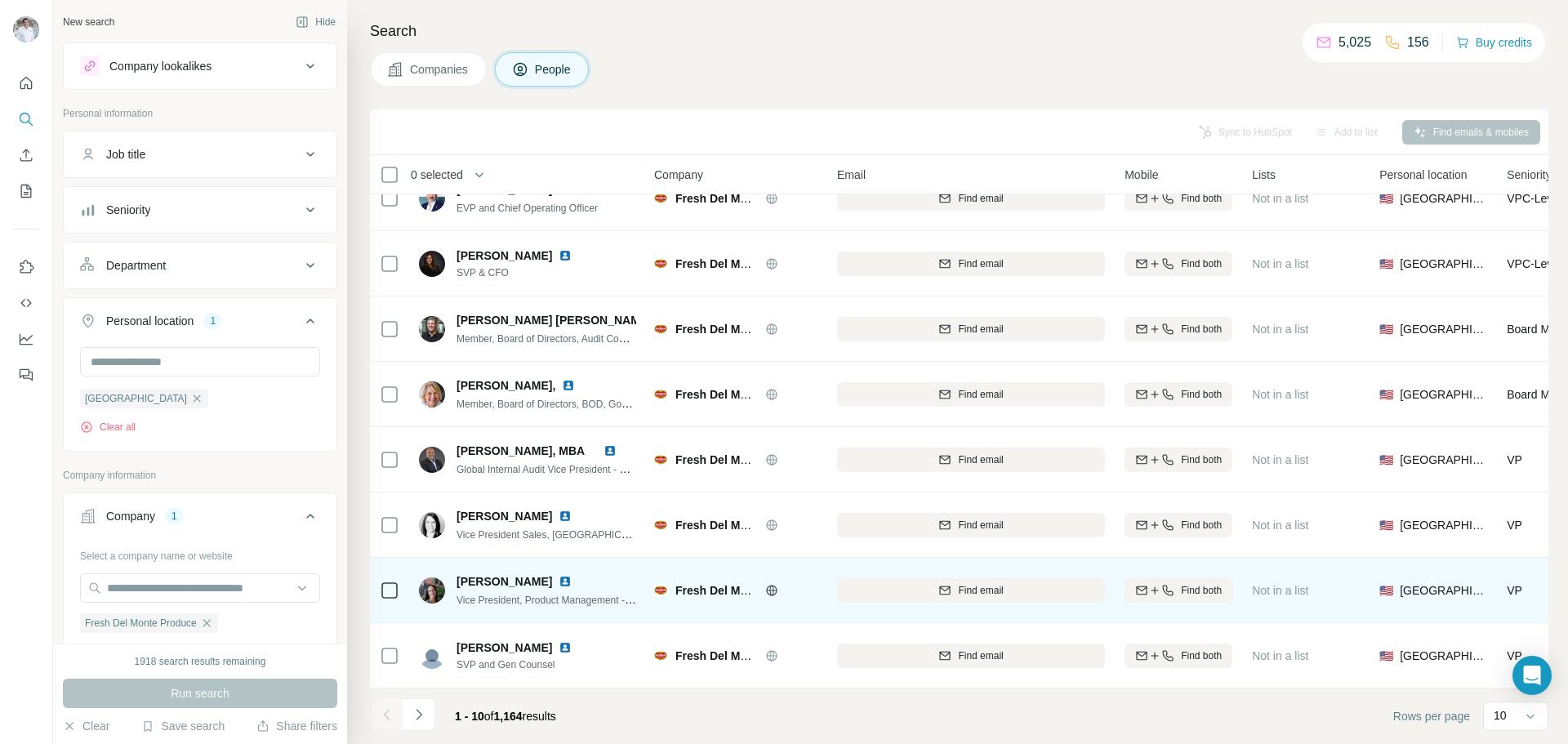
scroll to position [167, 0]
